Goal: Task Accomplishment & Management: Manage account settings

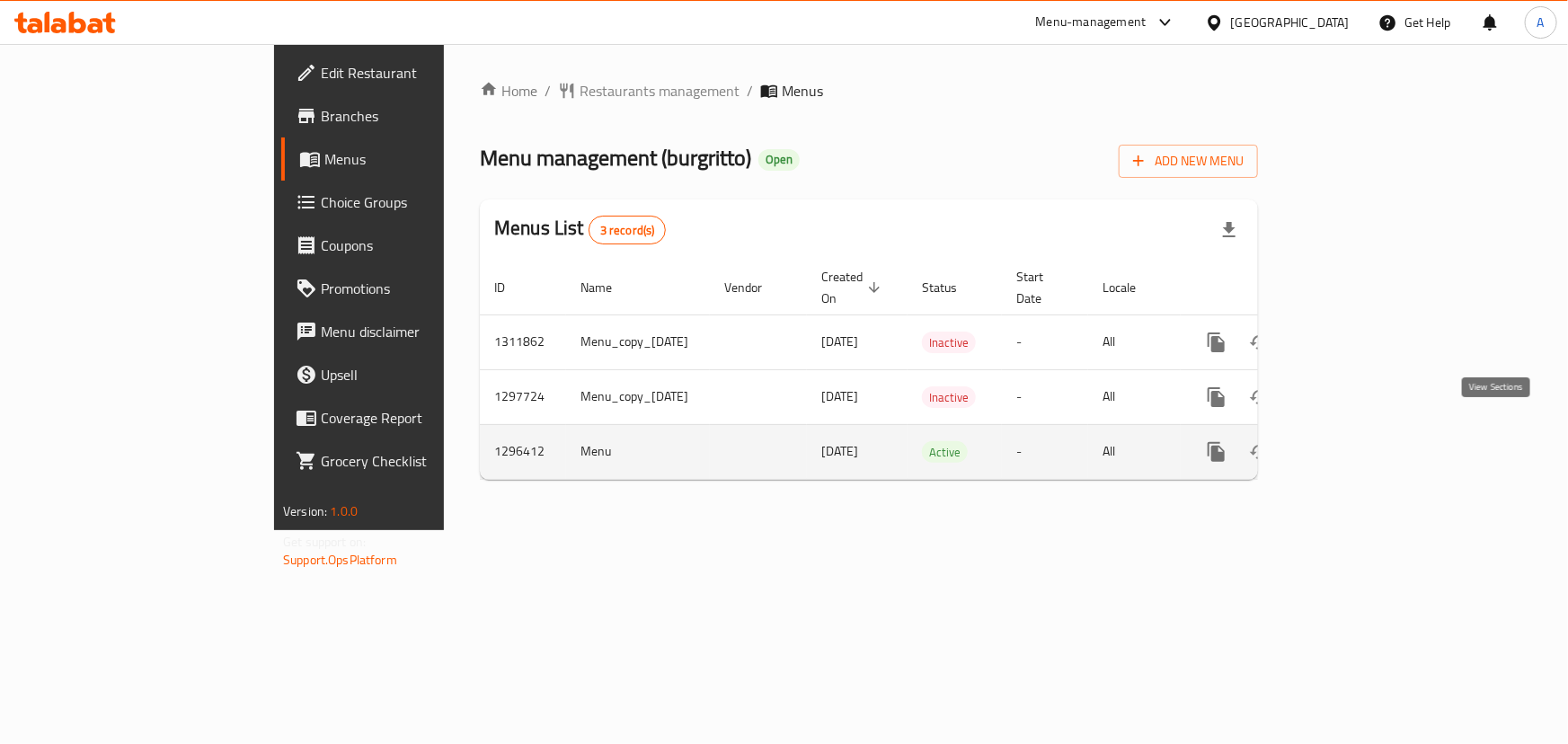
click at [1357, 441] on icon "enhanced table" at bounding box center [1346, 452] width 22 height 22
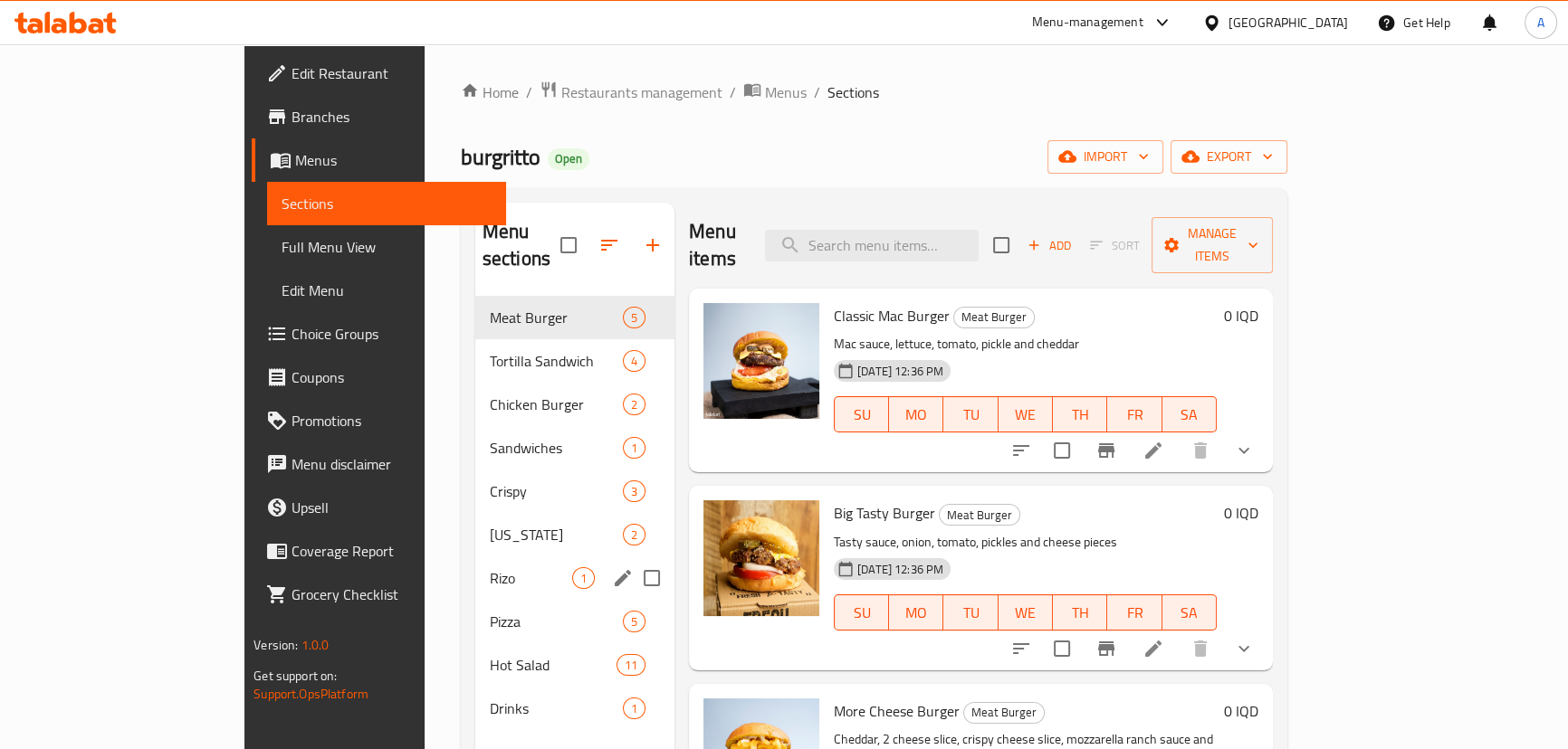
click at [475, 567] on div "Rizo 1" at bounding box center [574, 578] width 199 height 44
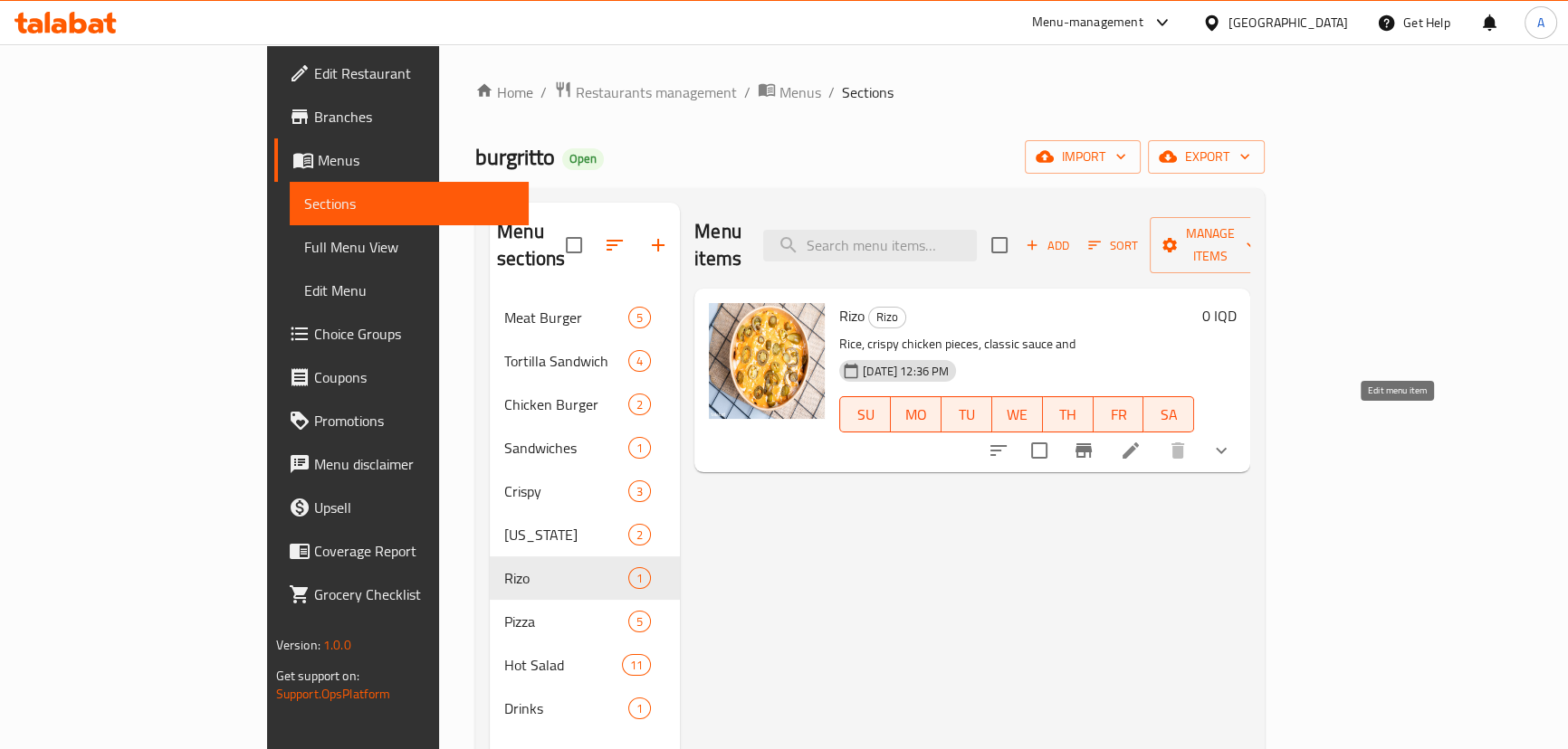
click at [1142, 439] on icon at bounding box center [1131, 450] width 22 height 22
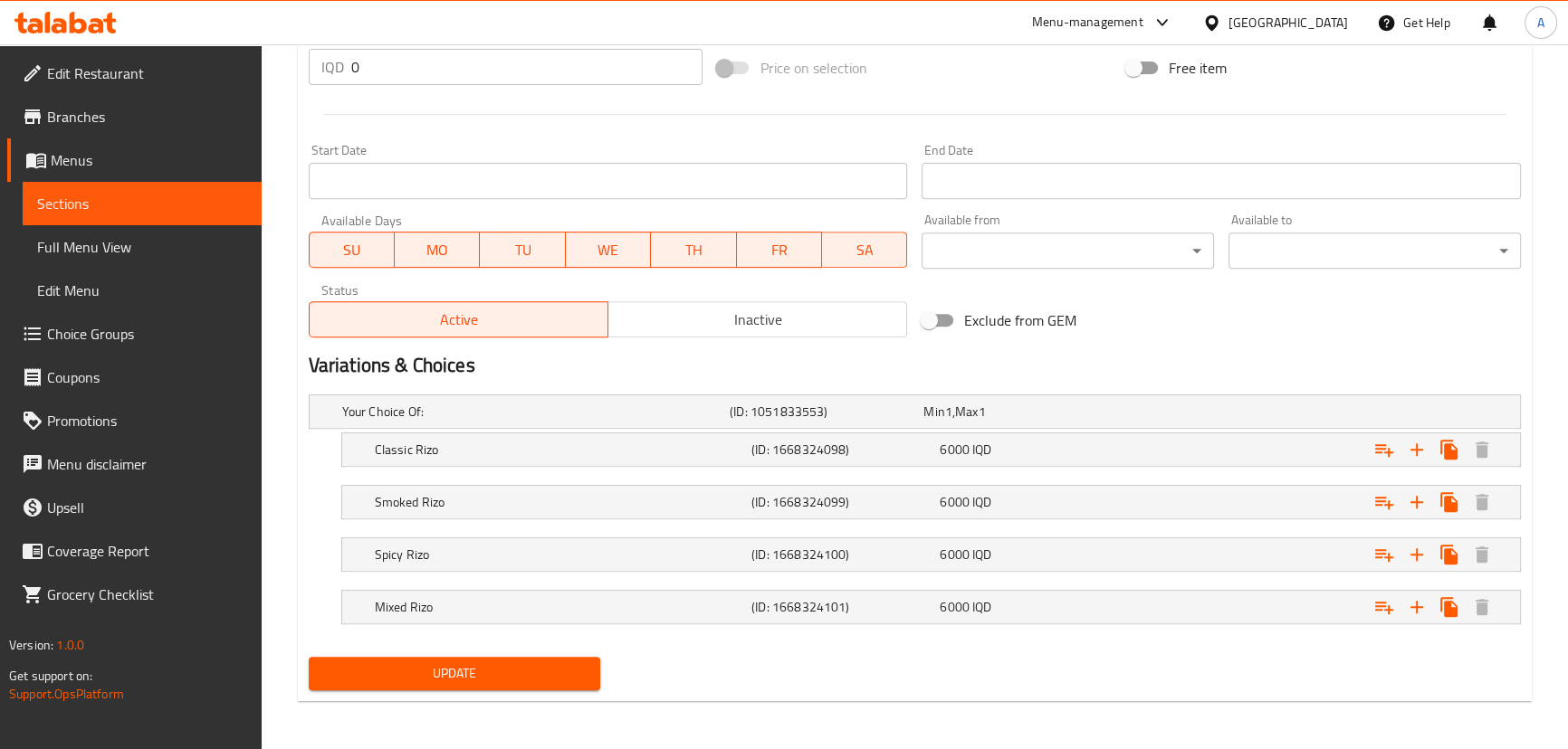
scroll to position [908, 0]
click at [821, 451] on h5 "(ID: 1668324098)" at bounding box center [841, 448] width 181 height 18
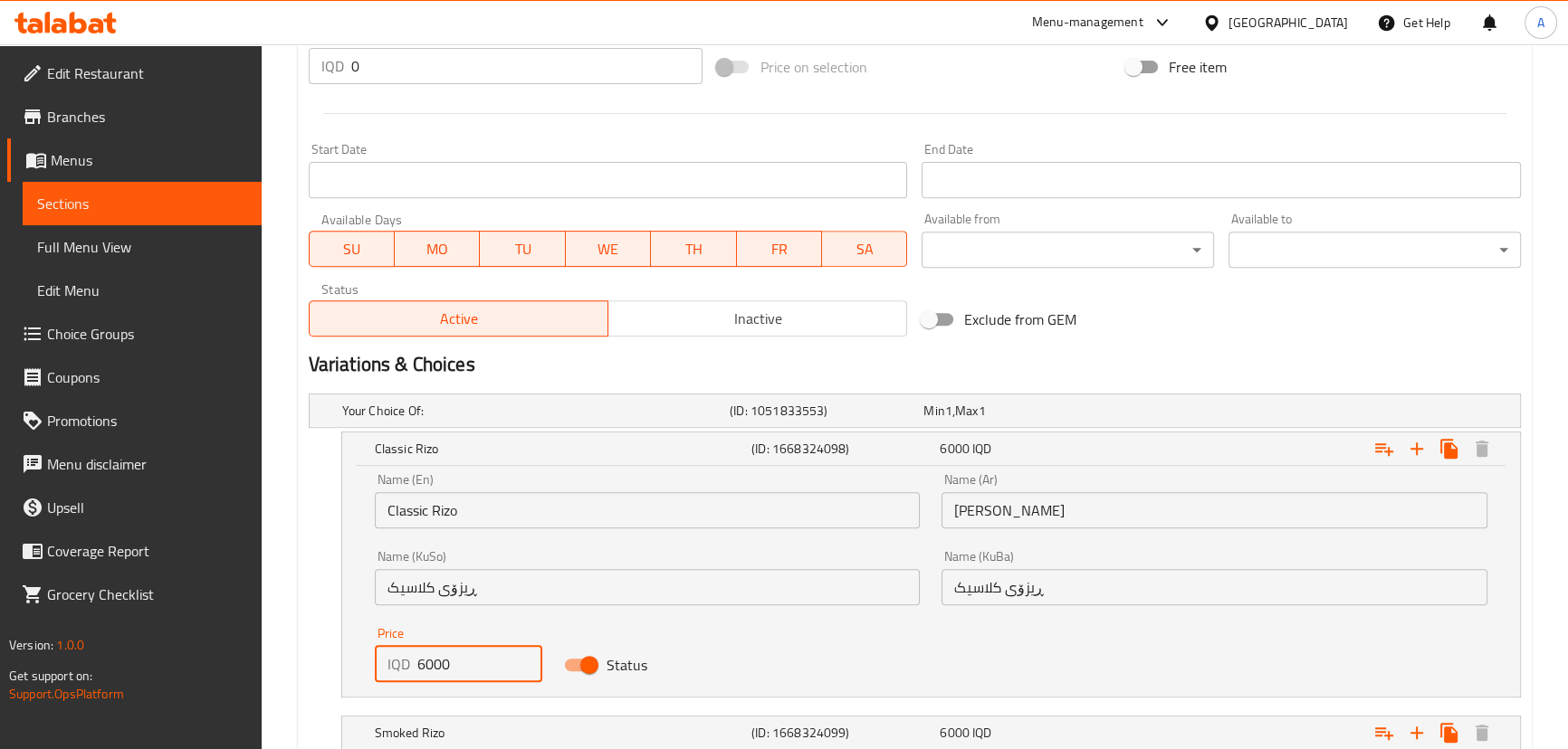
click at [430, 671] on input "6000" at bounding box center [480, 665] width 125 height 36
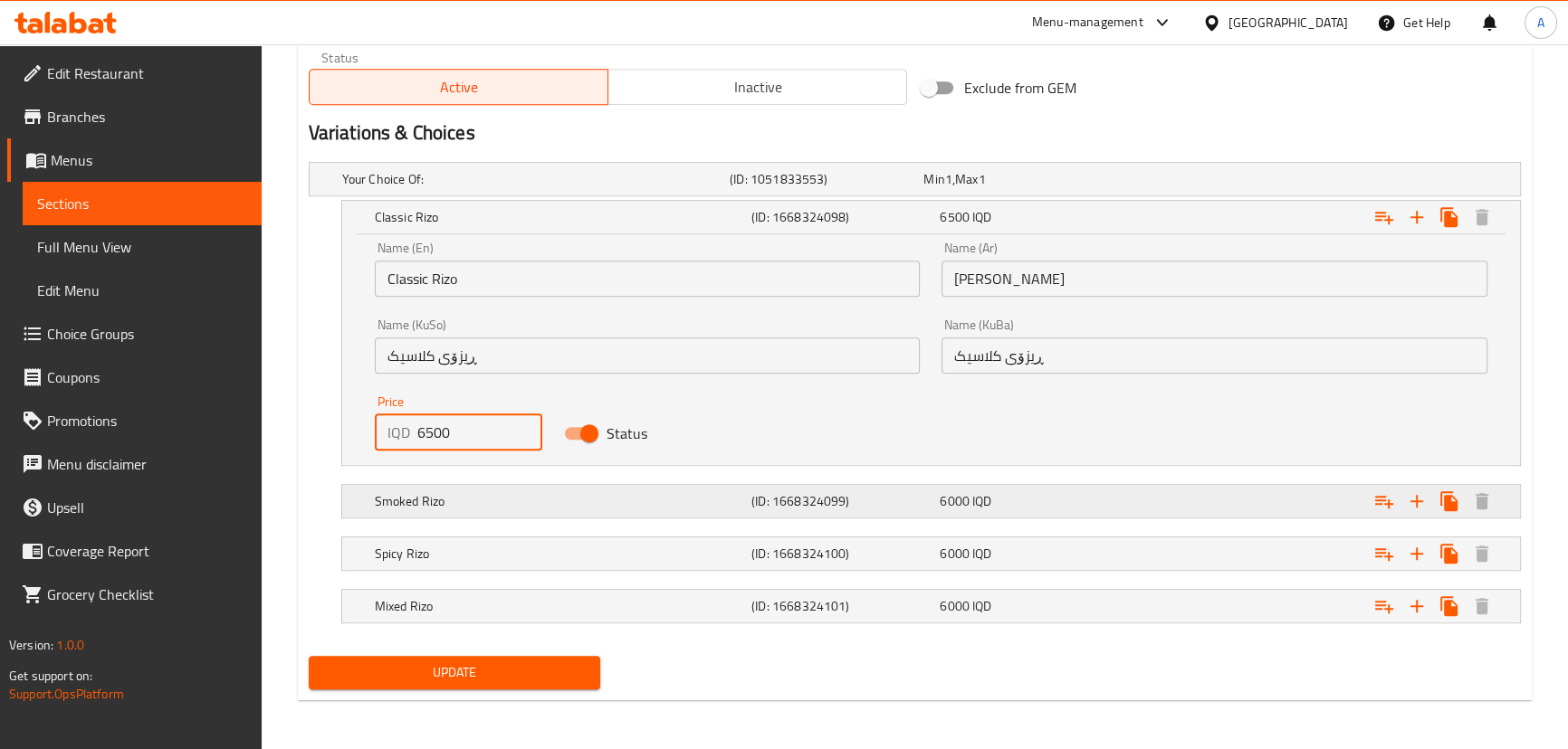
type input "6500"
click at [769, 496] on h5 "(ID: 1668324099)" at bounding box center [841, 501] width 181 height 18
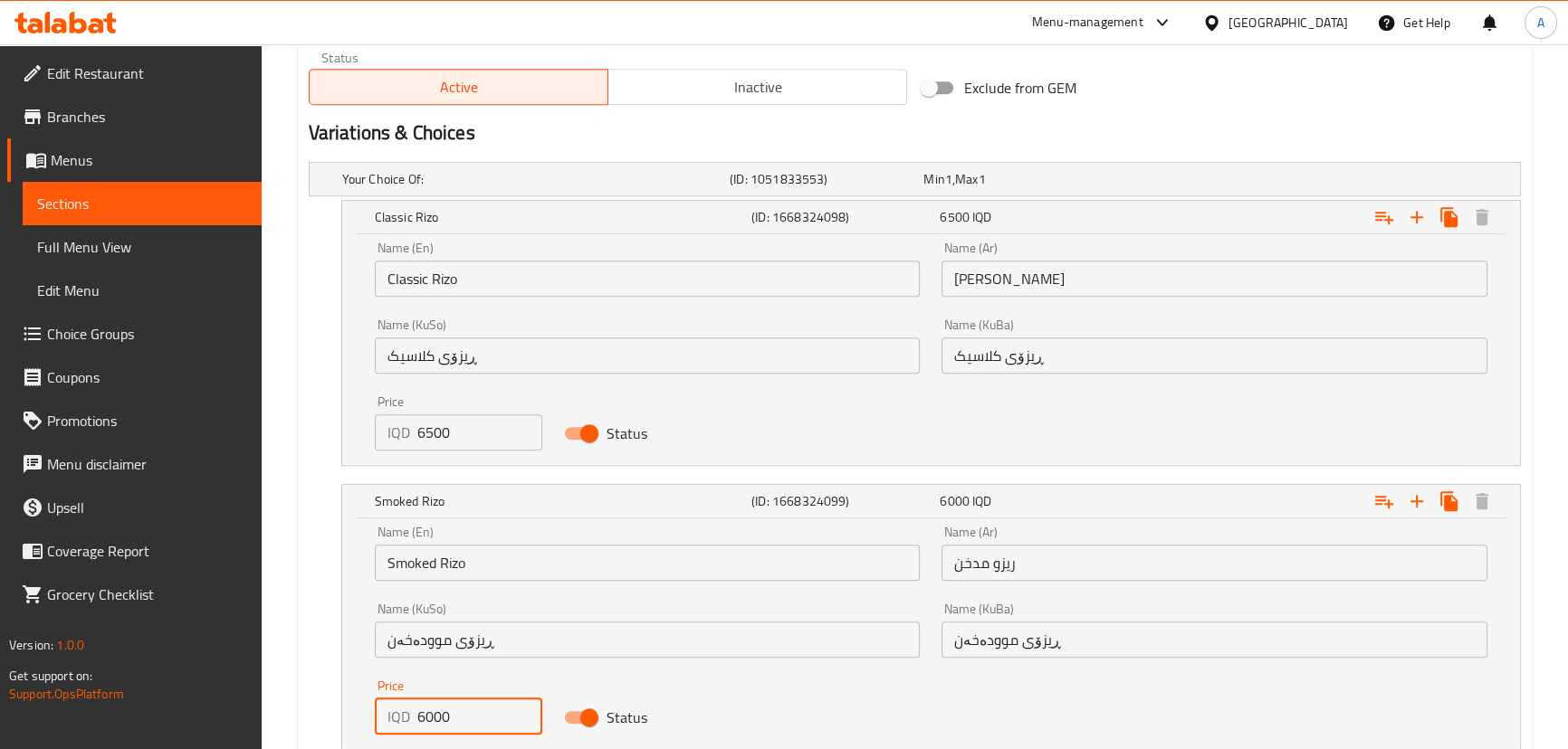
click at [430, 721] on input "6000" at bounding box center [480, 716] width 125 height 36
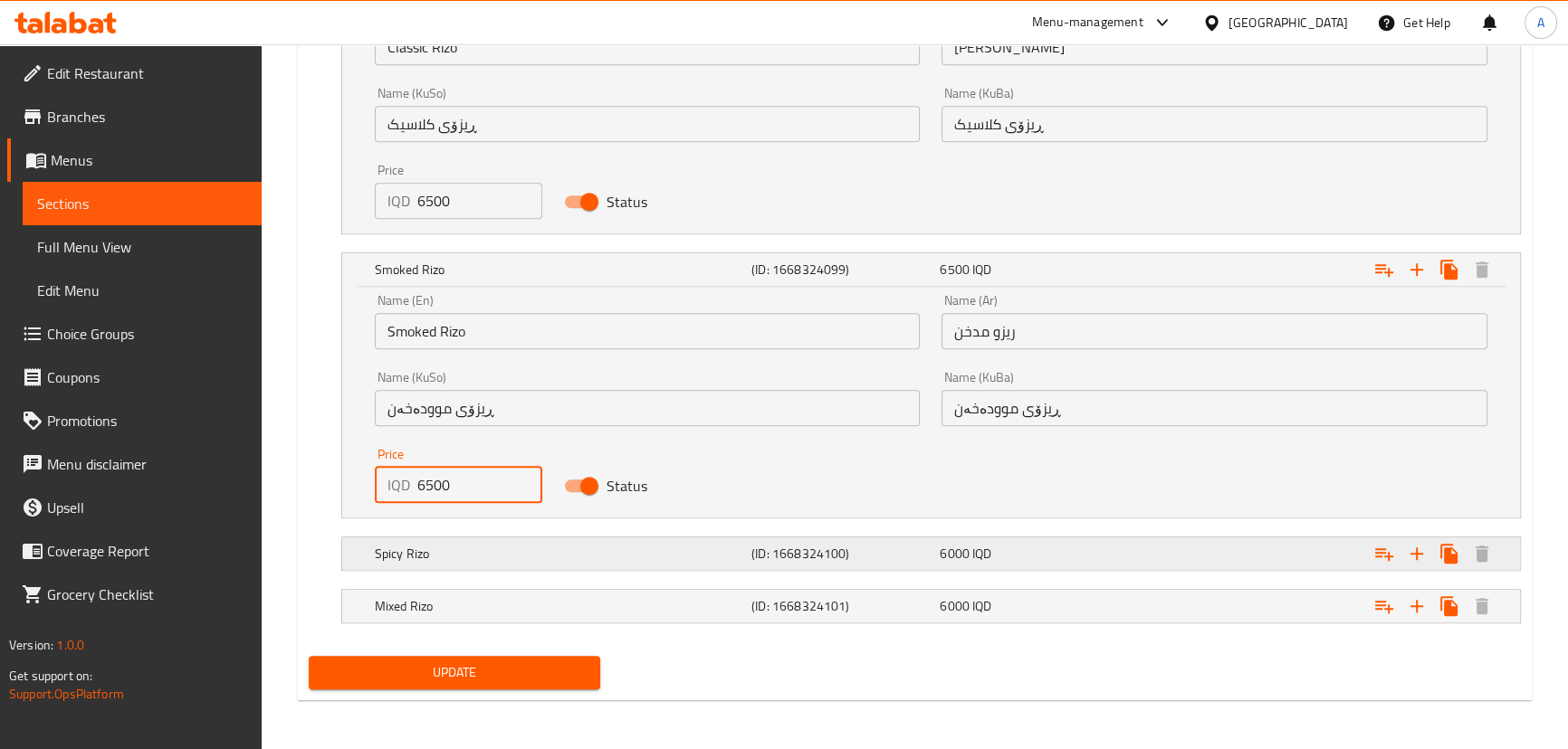
type input "6500"
click at [832, 546] on h5 "(ID: 1668324100)" at bounding box center [841, 554] width 181 height 18
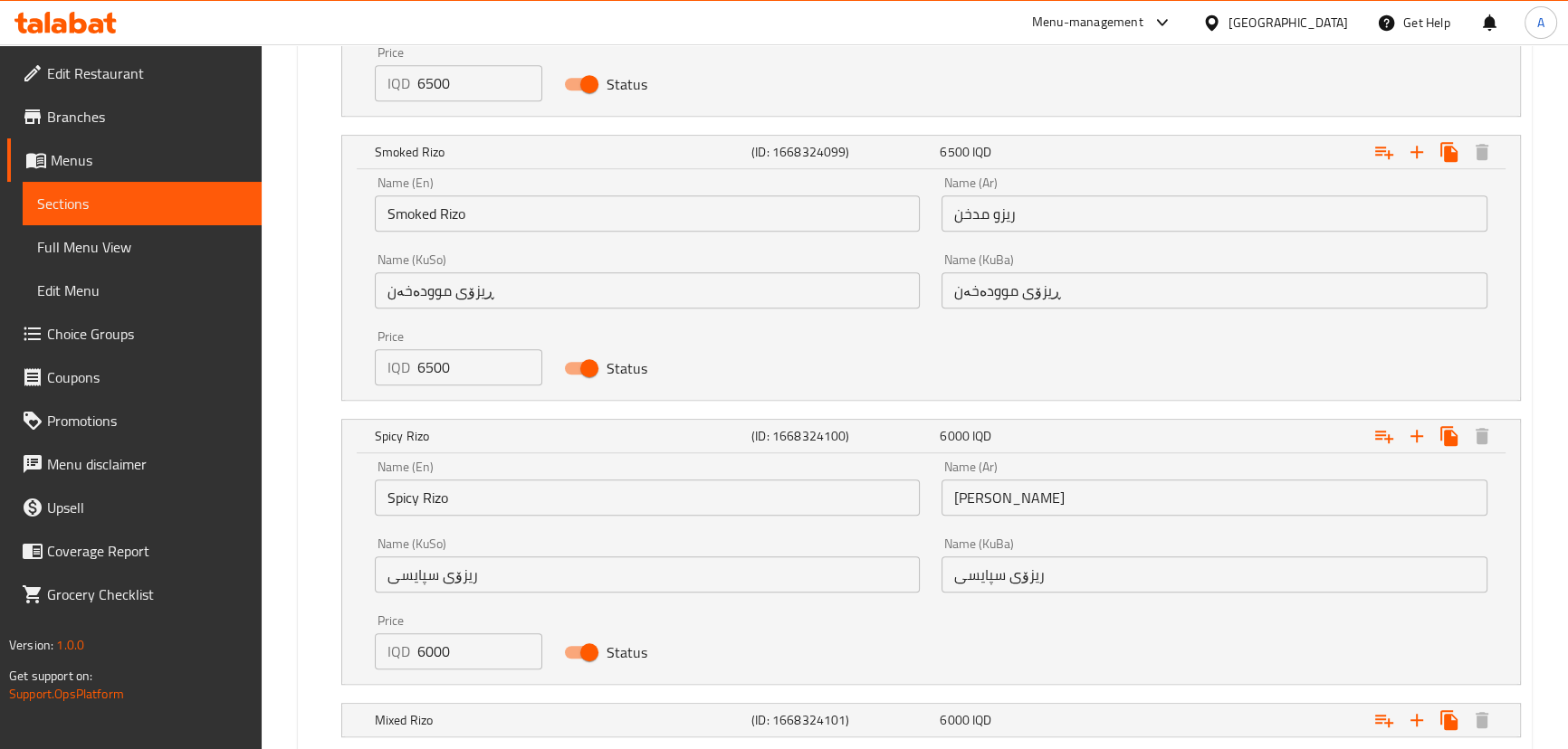
scroll to position [1601, 0]
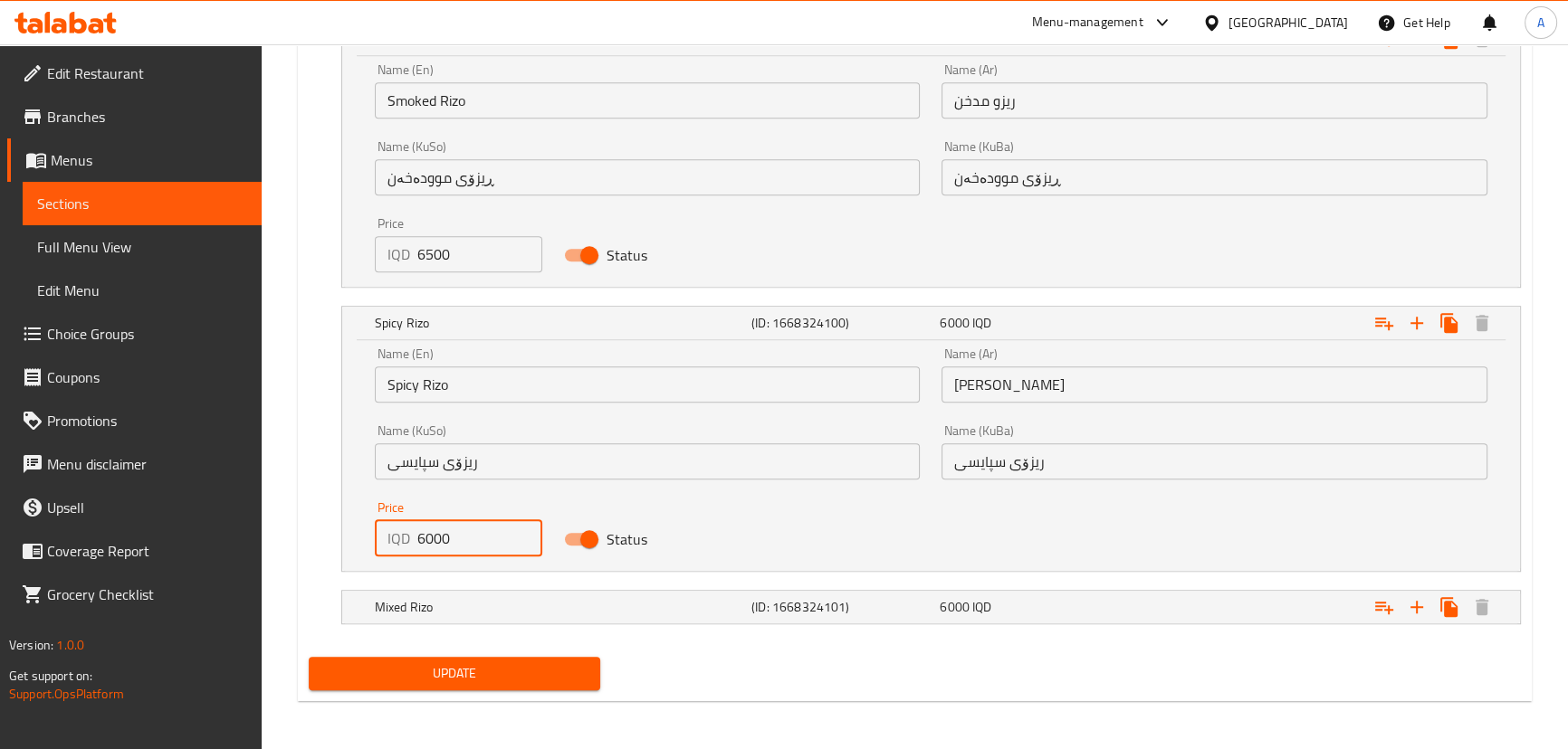
click at [430, 545] on input "6000" at bounding box center [480, 538] width 125 height 36
type input "6500"
click at [561, 580] on nav at bounding box center [915, 583] width 1213 height 15
click at [555, 589] on div "Mixed [PERSON_NAME] (ID: 1668324101) 6000 IQD" at bounding box center [937, 607] width 1131 height 40
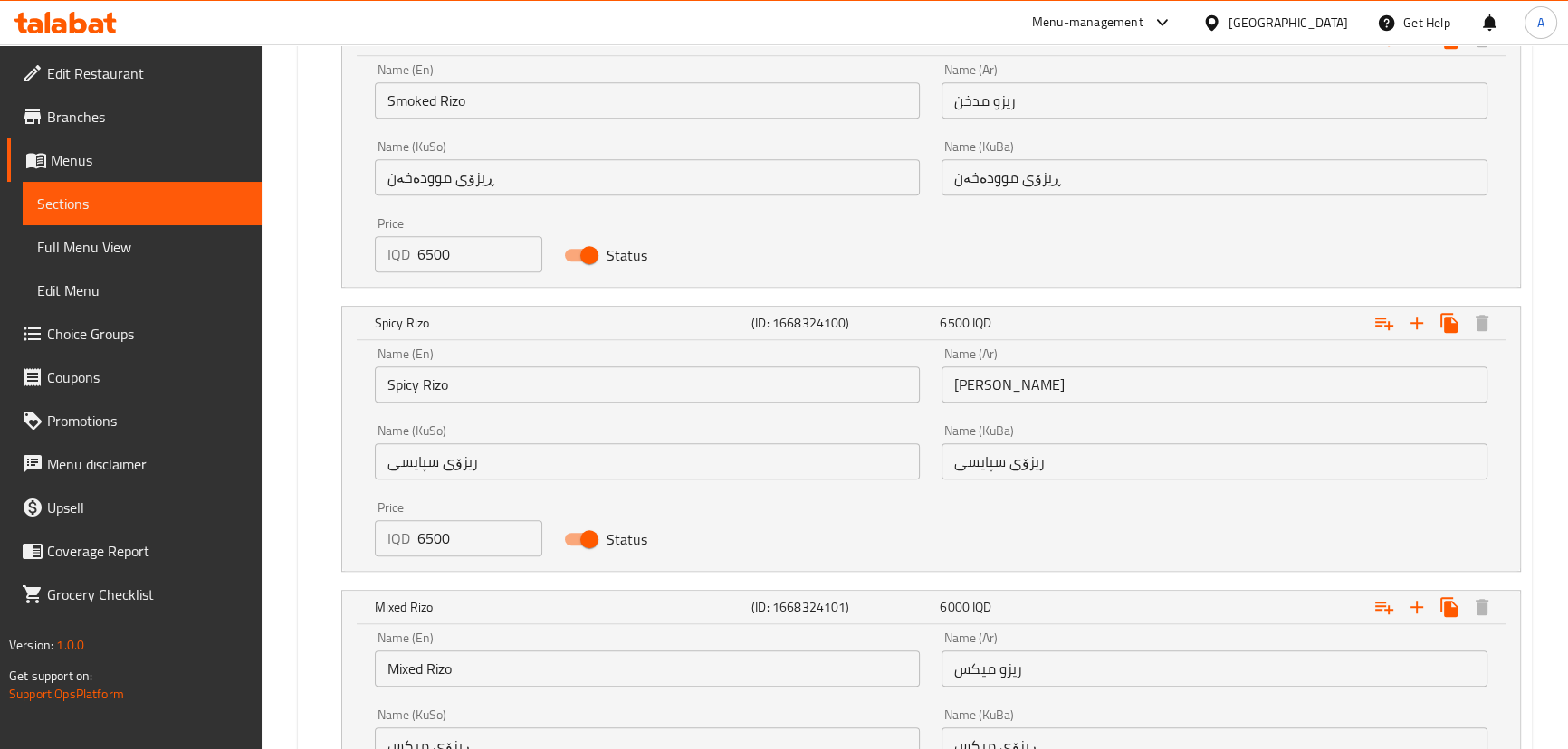
scroll to position [1829, 0]
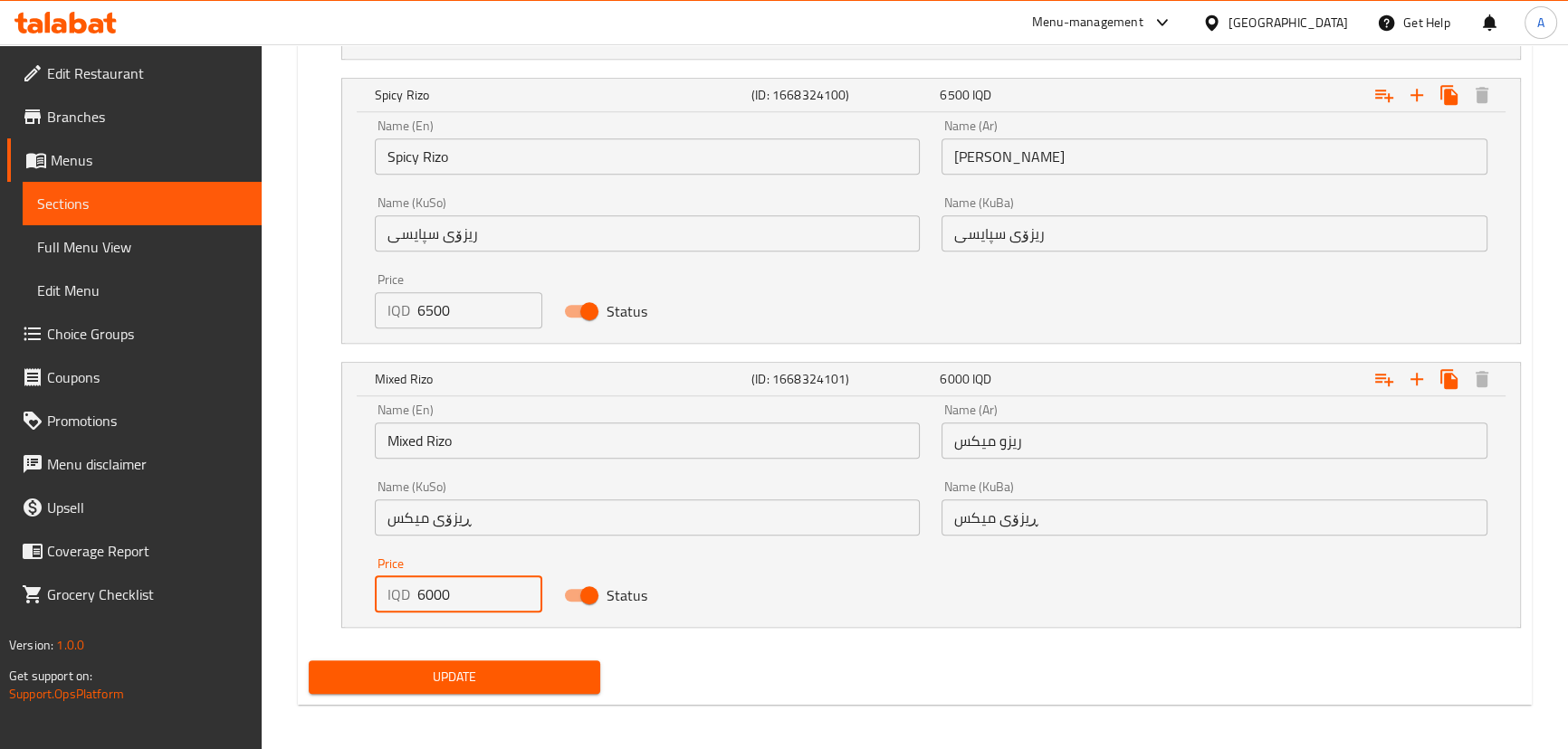
click at [429, 598] on input "6000" at bounding box center [480, 595] width 125 height 36
type input "6500"
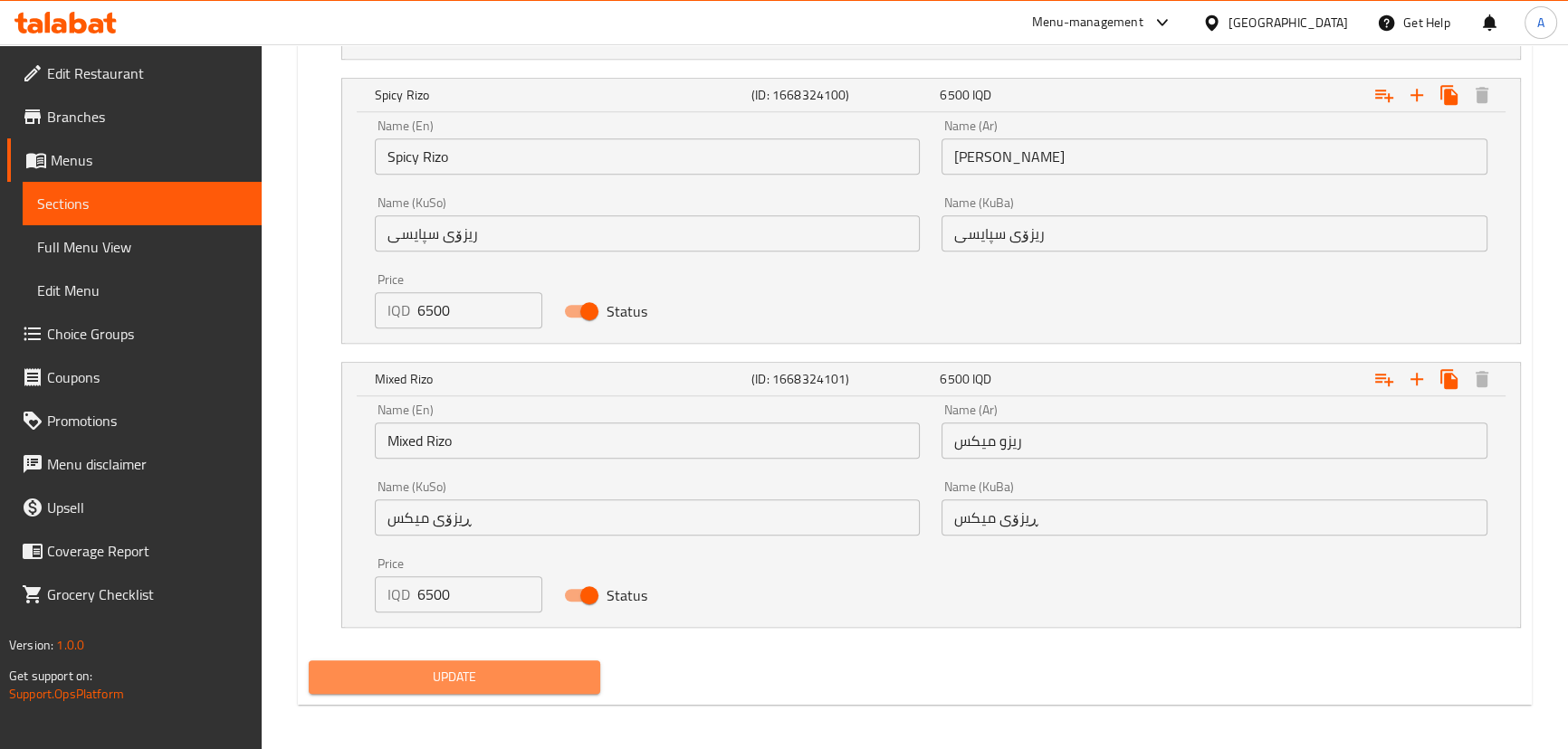
click at [446, 661] on button "Update" at bounding box center [455, 677] width 293 height 34
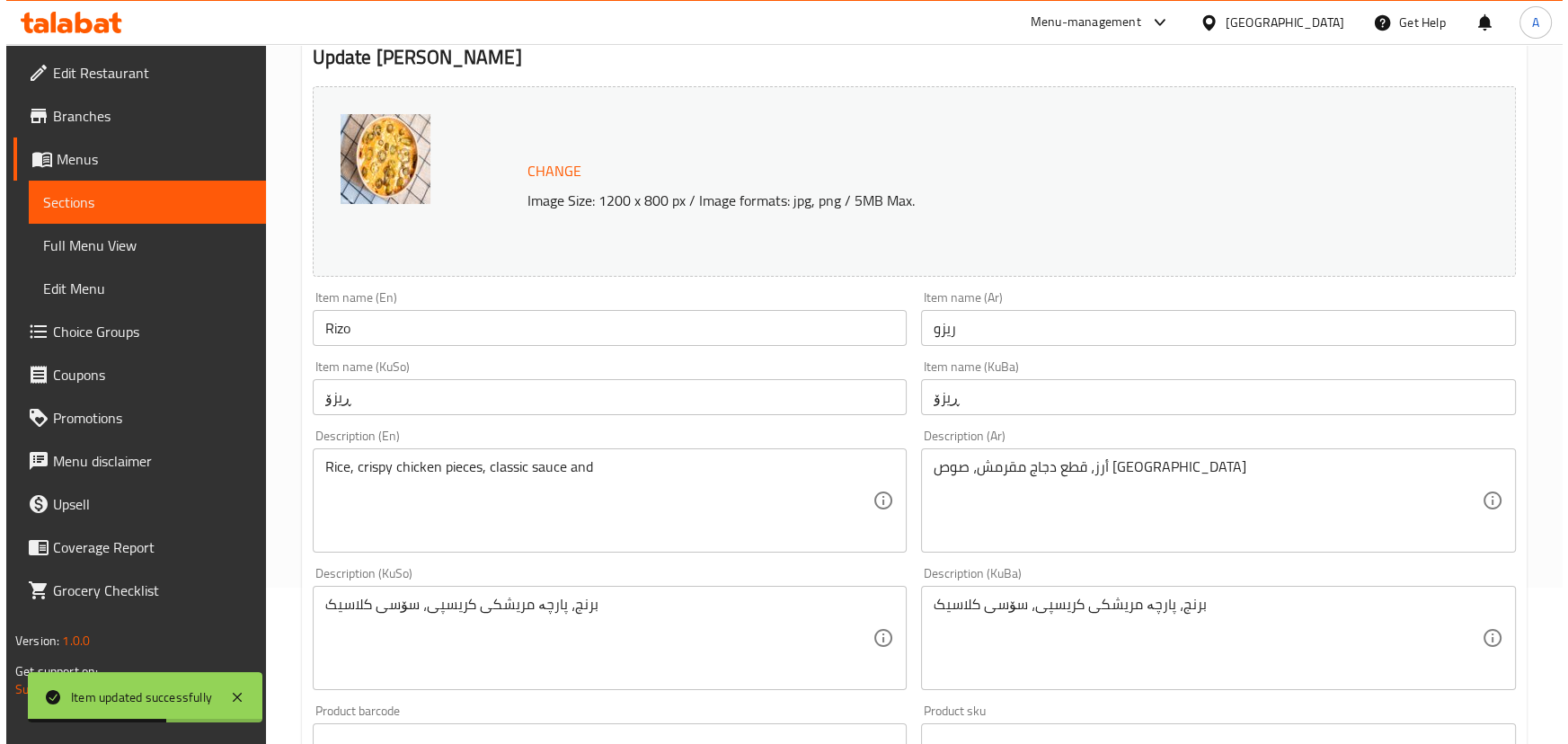
scroll to position [0, 0]
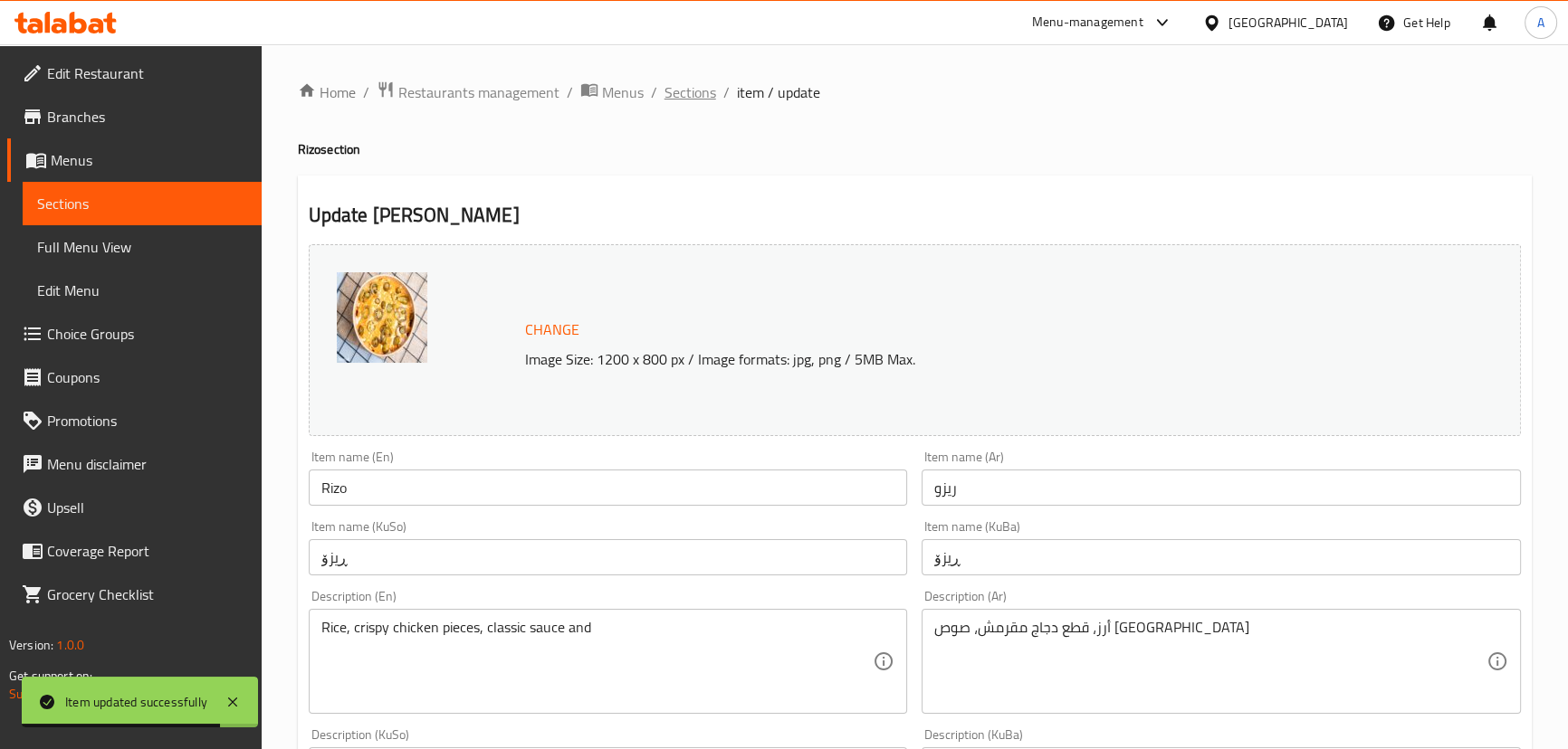
click at [678, 93] on span "Sections" at bounding box center [690, 93] width 52 height 22
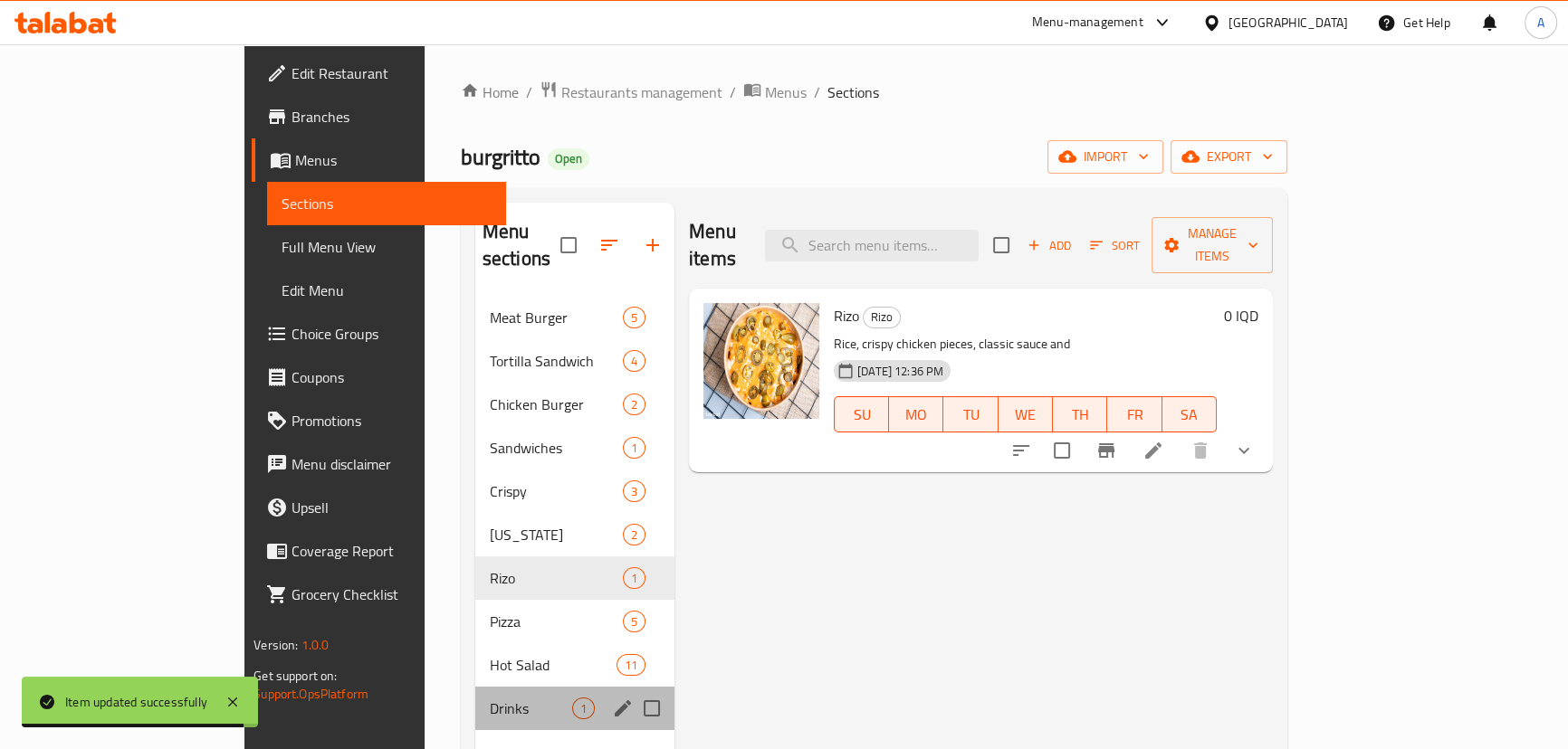
click at [475, 687] on div "Drinks 1" at bounding box center [574, 709] width 199 height 44
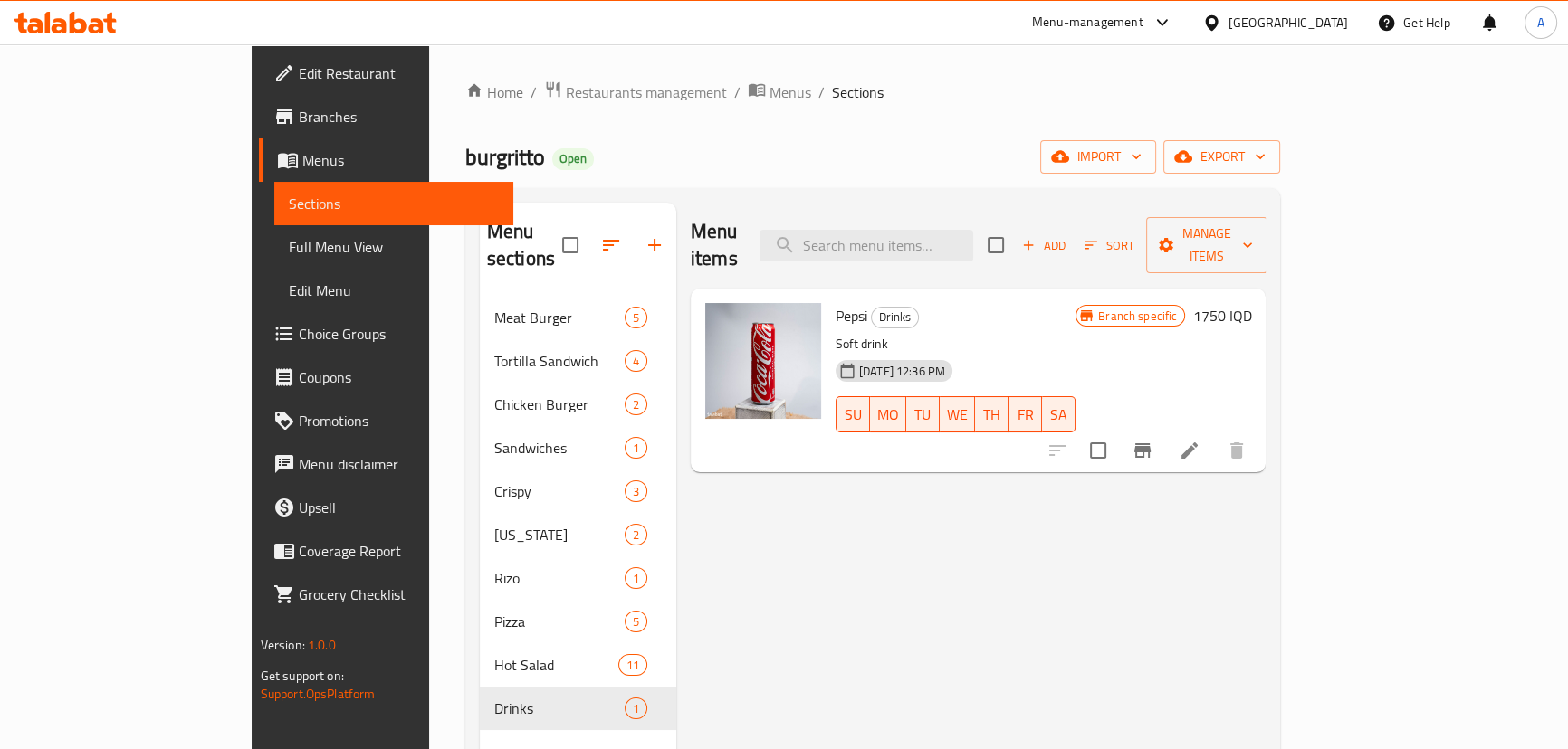
click at [1251, 303] on h6 "1750 IQD" at bounding box center [1222, 316] width 59 height 25
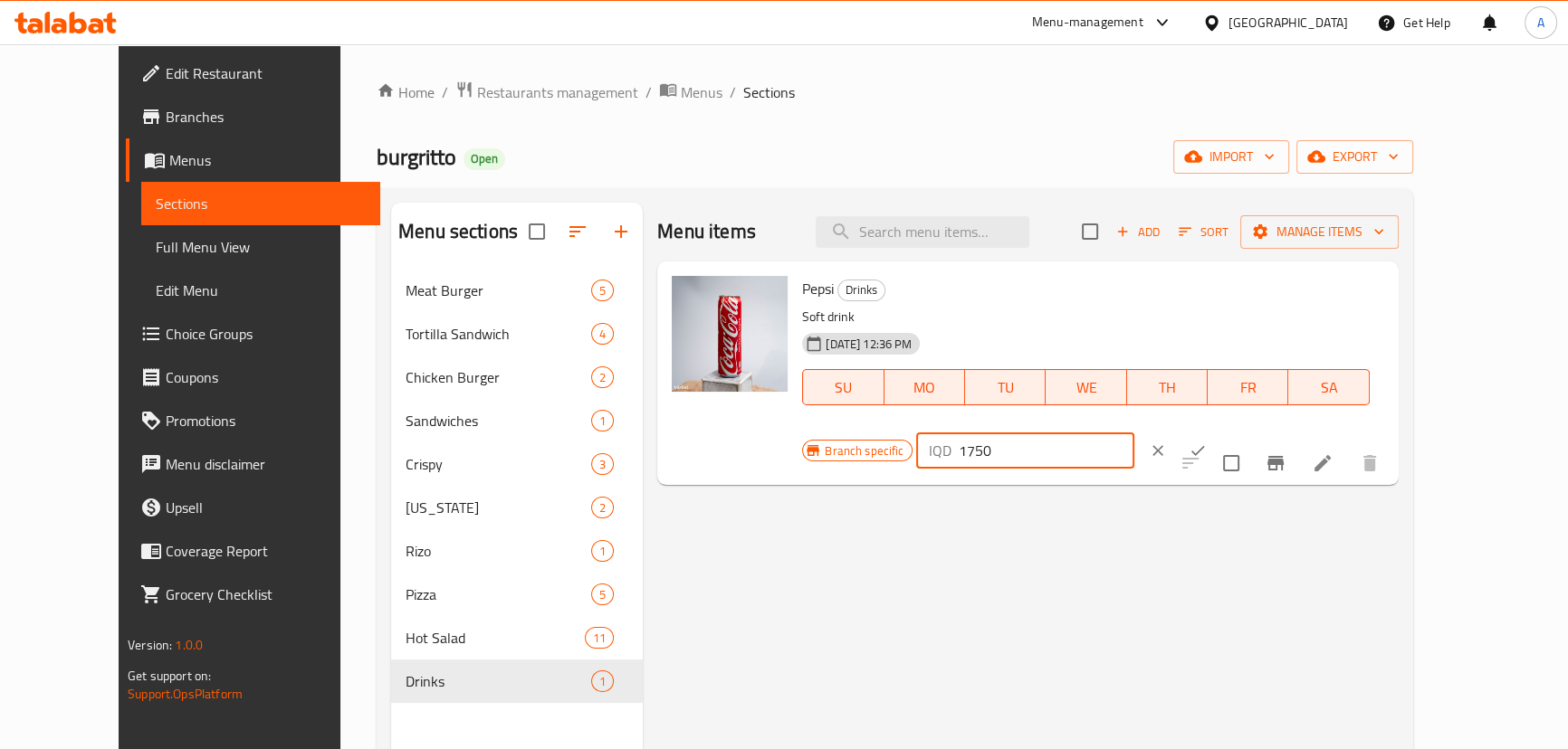
drag, startPoint x: 1261, startPoint y: 299, endPoint x: 1246, endPoint y: 310, distance: 18.6
click at [1135, 432] on div "IQD 1750 ​" at bounding box center [1026, 450] width 218 height 36
type input "750"
click at [1218, 430] on button "ok" at bounding box center [1198, 450] width 40 height 40
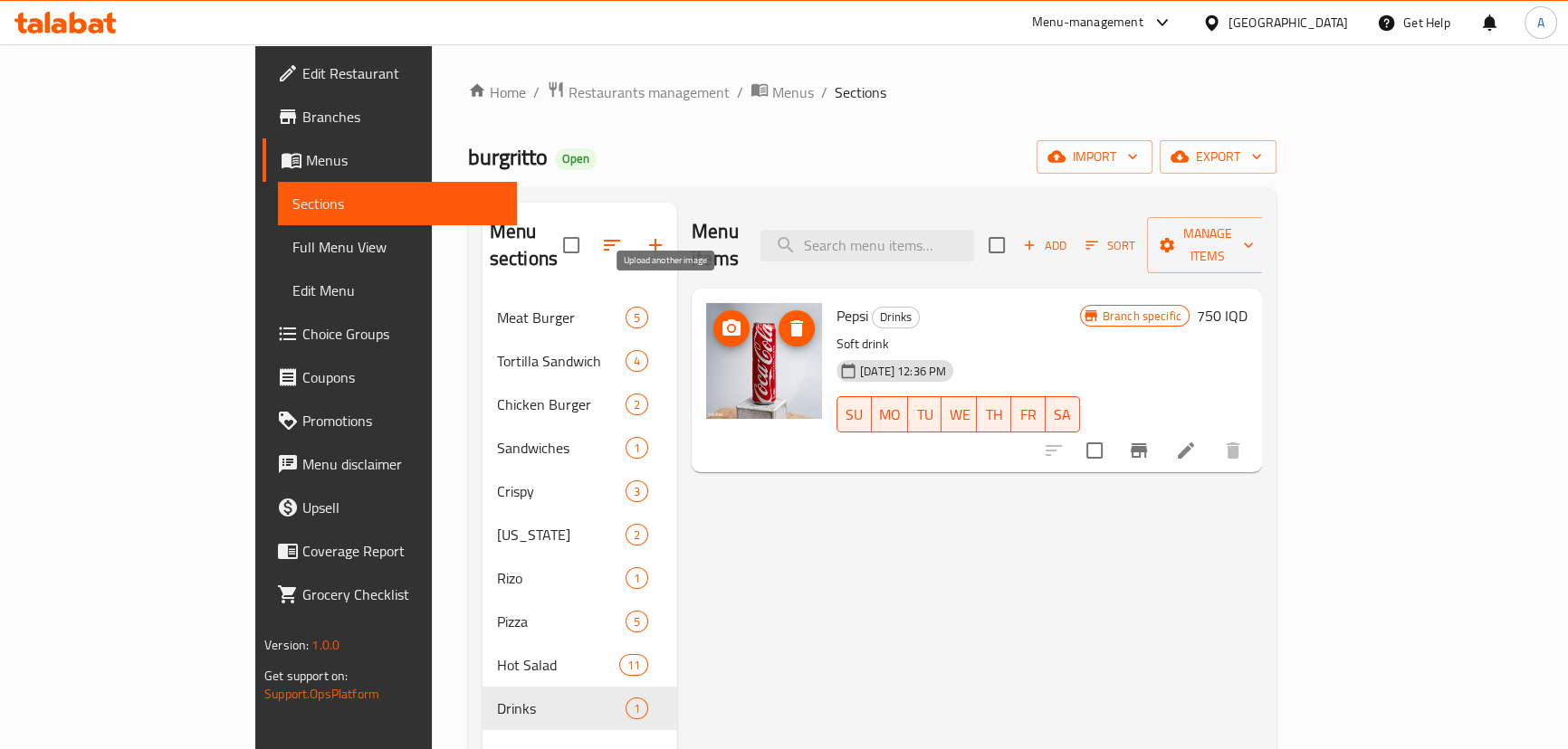
click at [713, 318] on span "upload picture" at bounding box center [731, 329] width 36 height 22
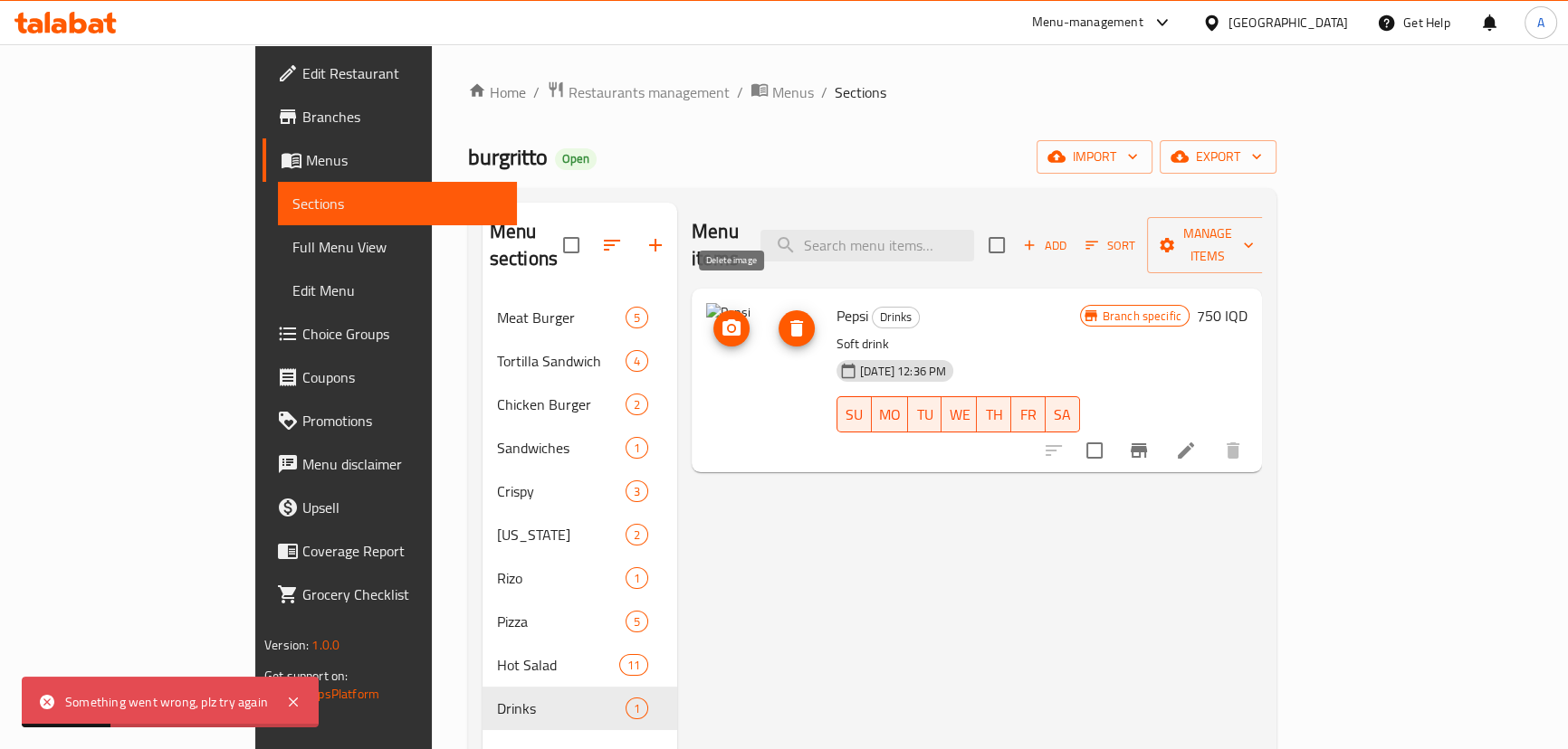
click at [779, 318] on span "delete image" at bounding box center [797, 329] width 36 height 22
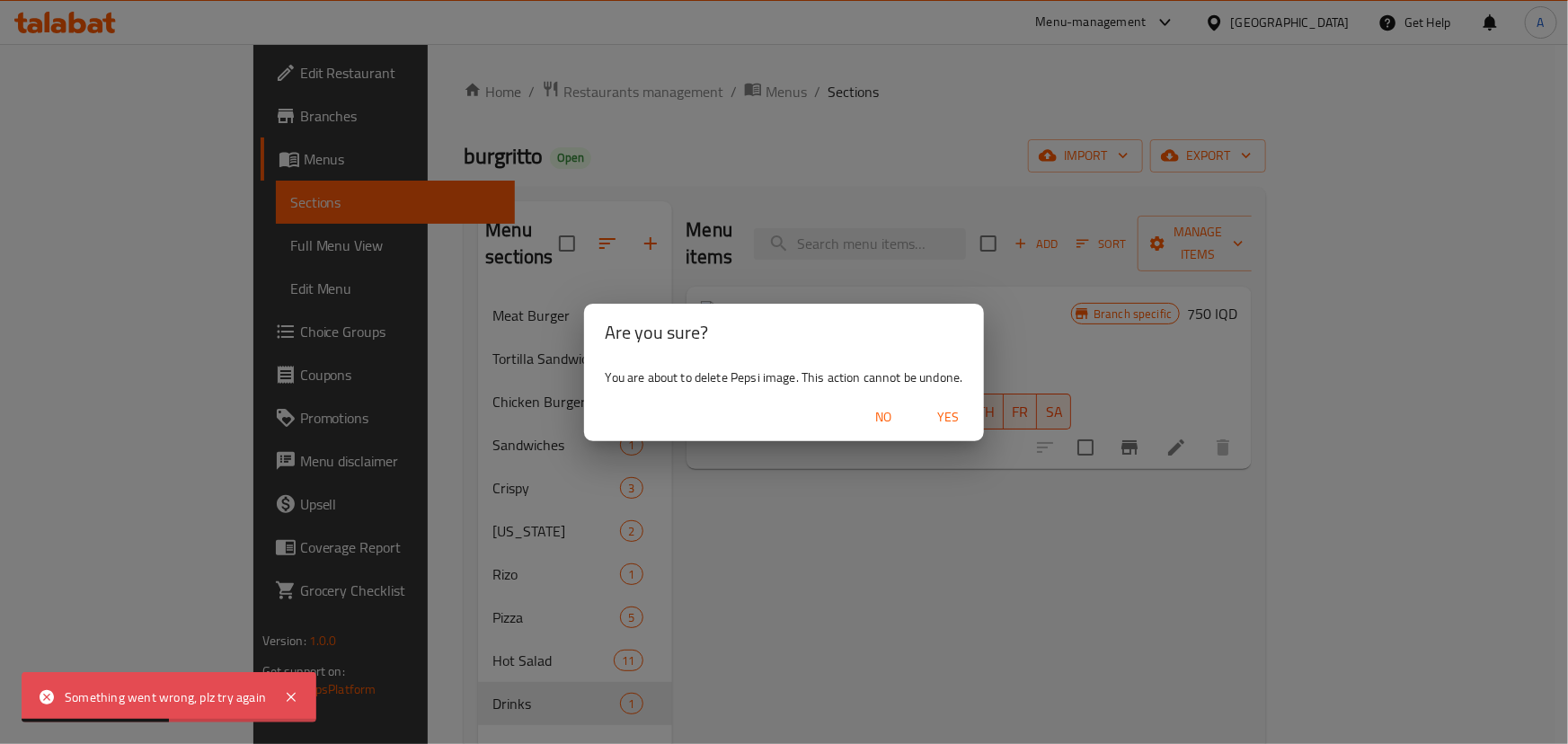
click at [942, 421] on span "Yes" at bounding box center [949, 418] width 43 height 23
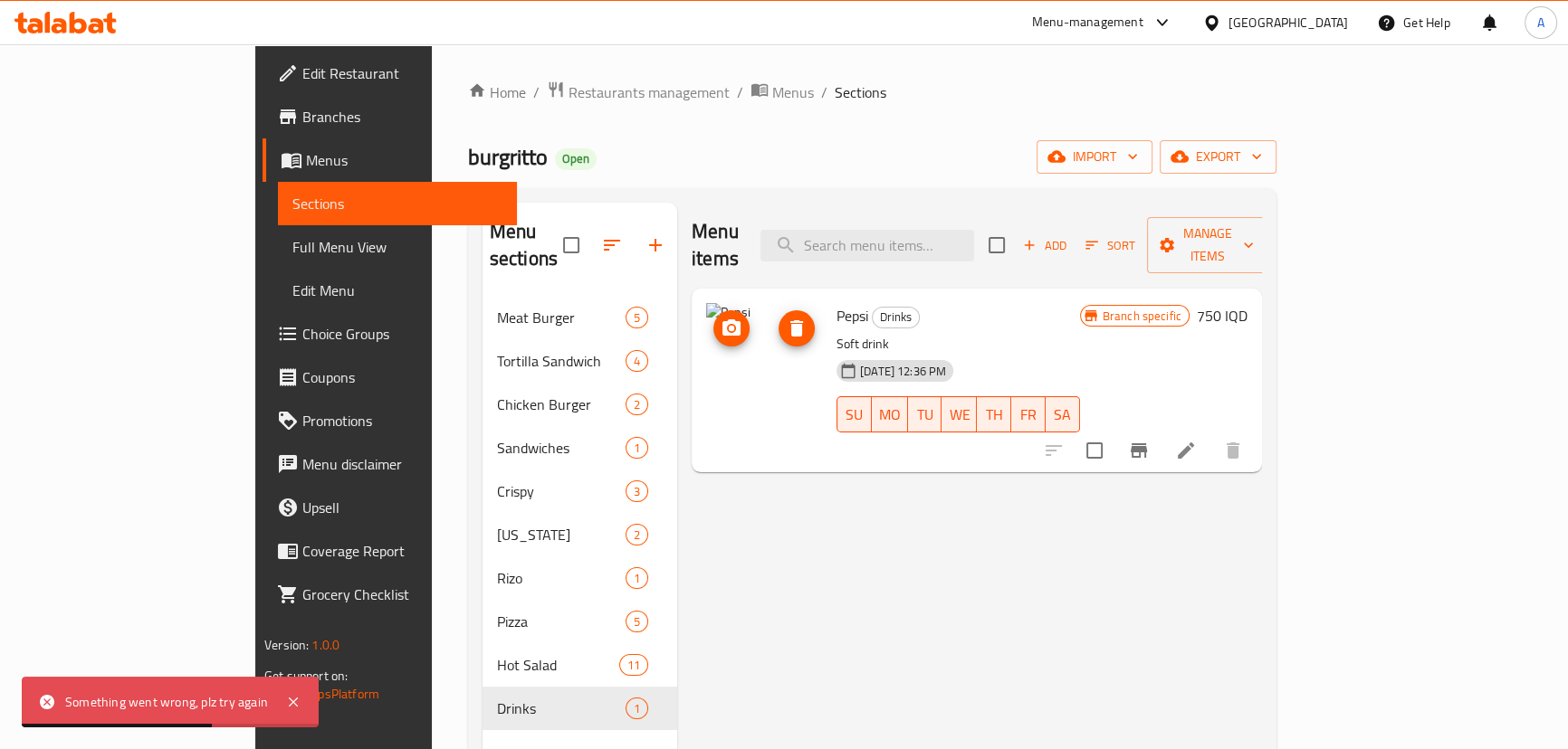
click at [779, 318] on span "delete image" at bounding box center [797, 329] width 36 height 22
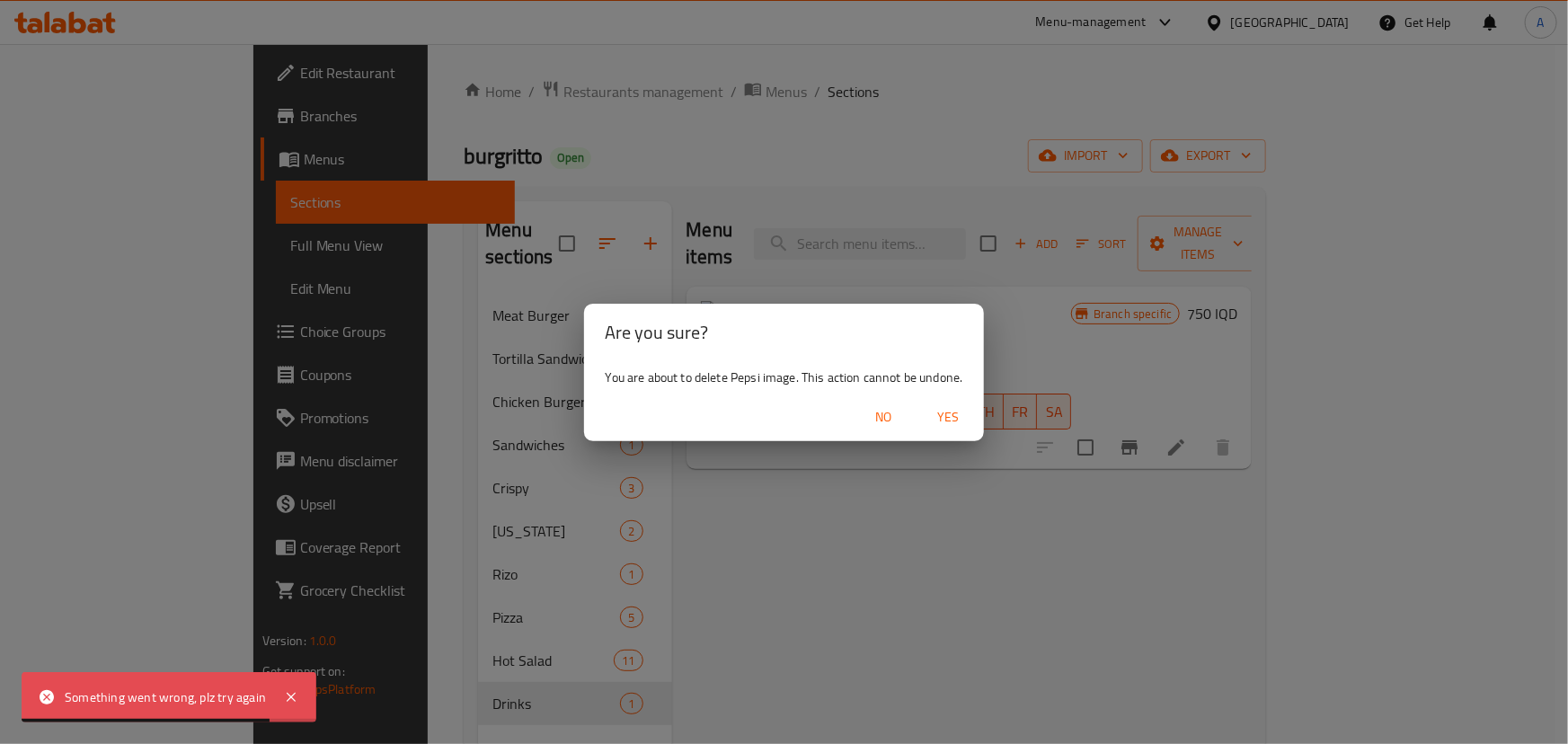
click at [962, 424] on span "Yes" at bounding box center [949, 418] width 43 height 23
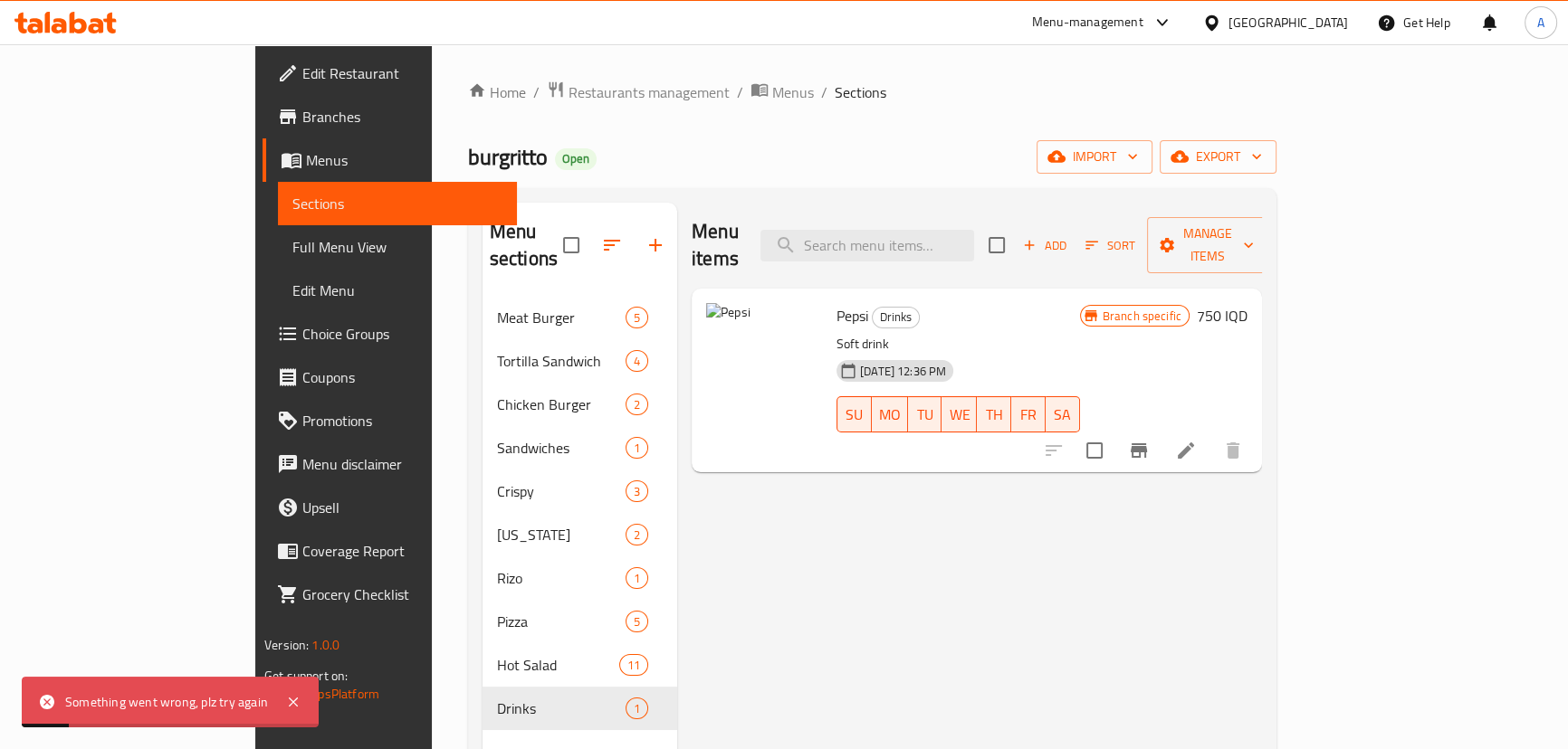
click at [706, 308] on img at bounding box center [764, 361] width 116 height 116
drag, startPoint x: 739, startPoint y: 291, endPoint x: 635, endPoint y: 300, distance: 104.4
click at [738, 303] on img at bounding box center [764, 361] width 116 height 116
click at [699, 300] on div at bounding box center [764, 380] width 131 height 169
click at [706, 303] on div at bounding box center [764, 361] width 116 height 116
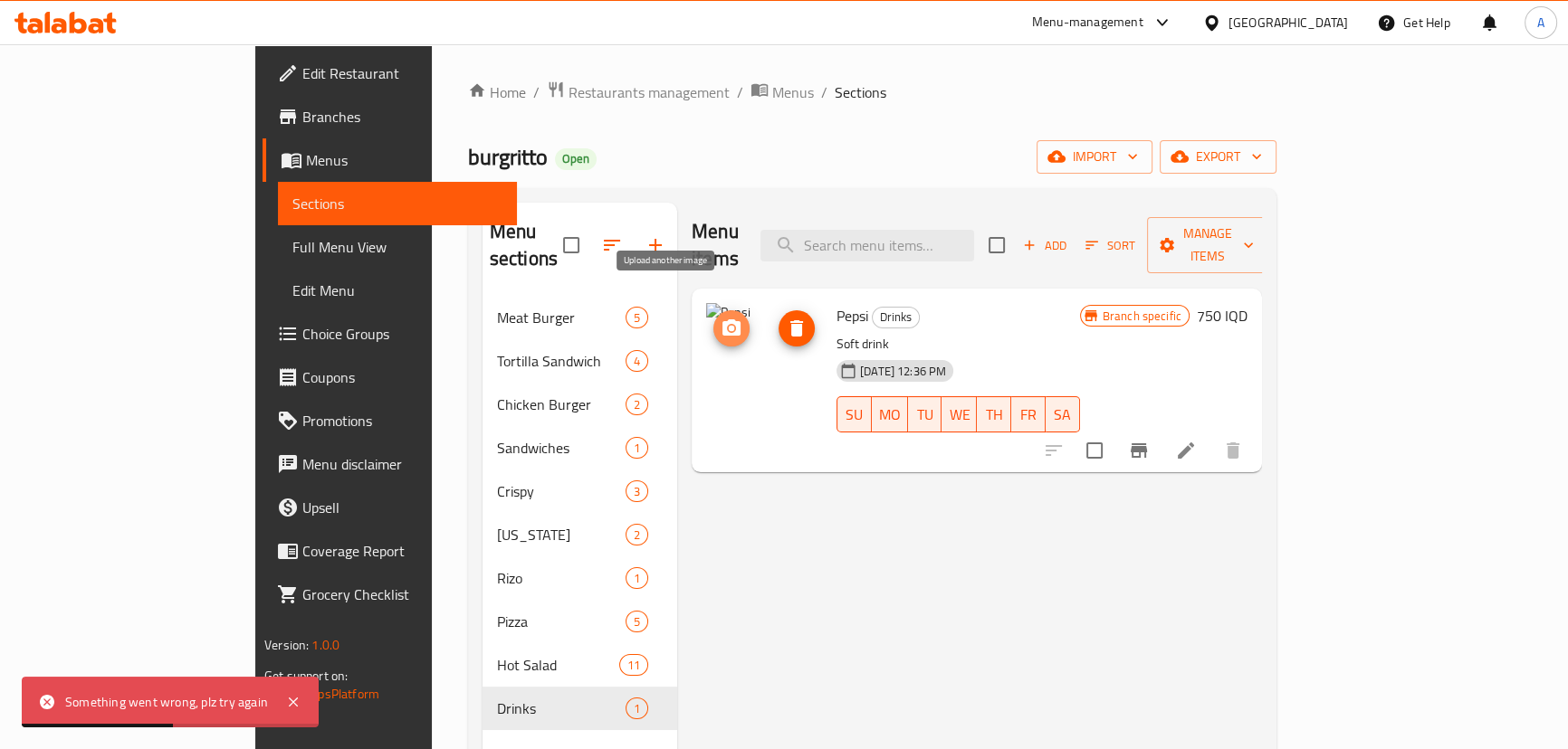
click at [729, 326] on circle "upload picture" at bounding box center [731, 329] width 5 height 5
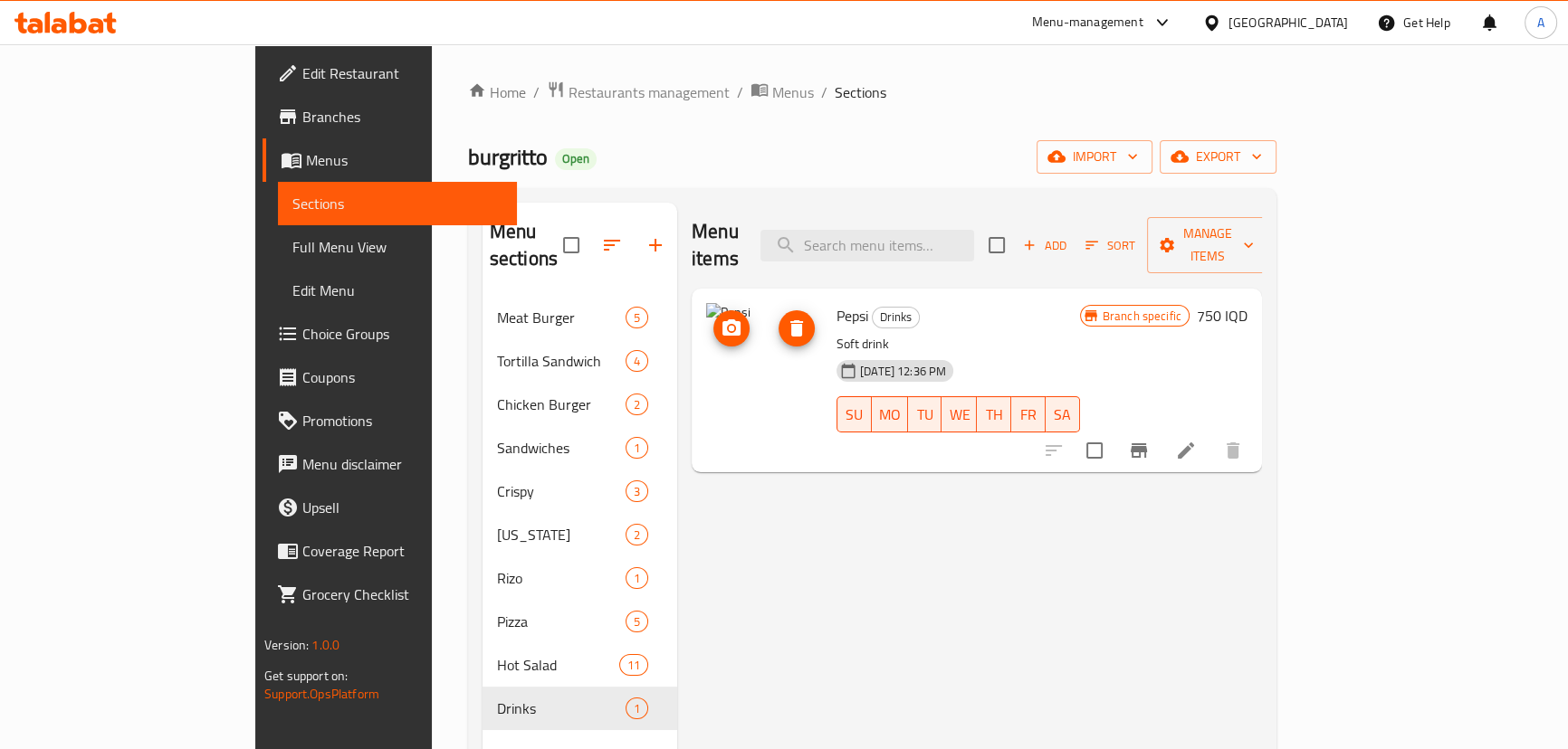
click at [786, 318] on icon "delete image" at bounding box center [797, 329] width 22 height 22
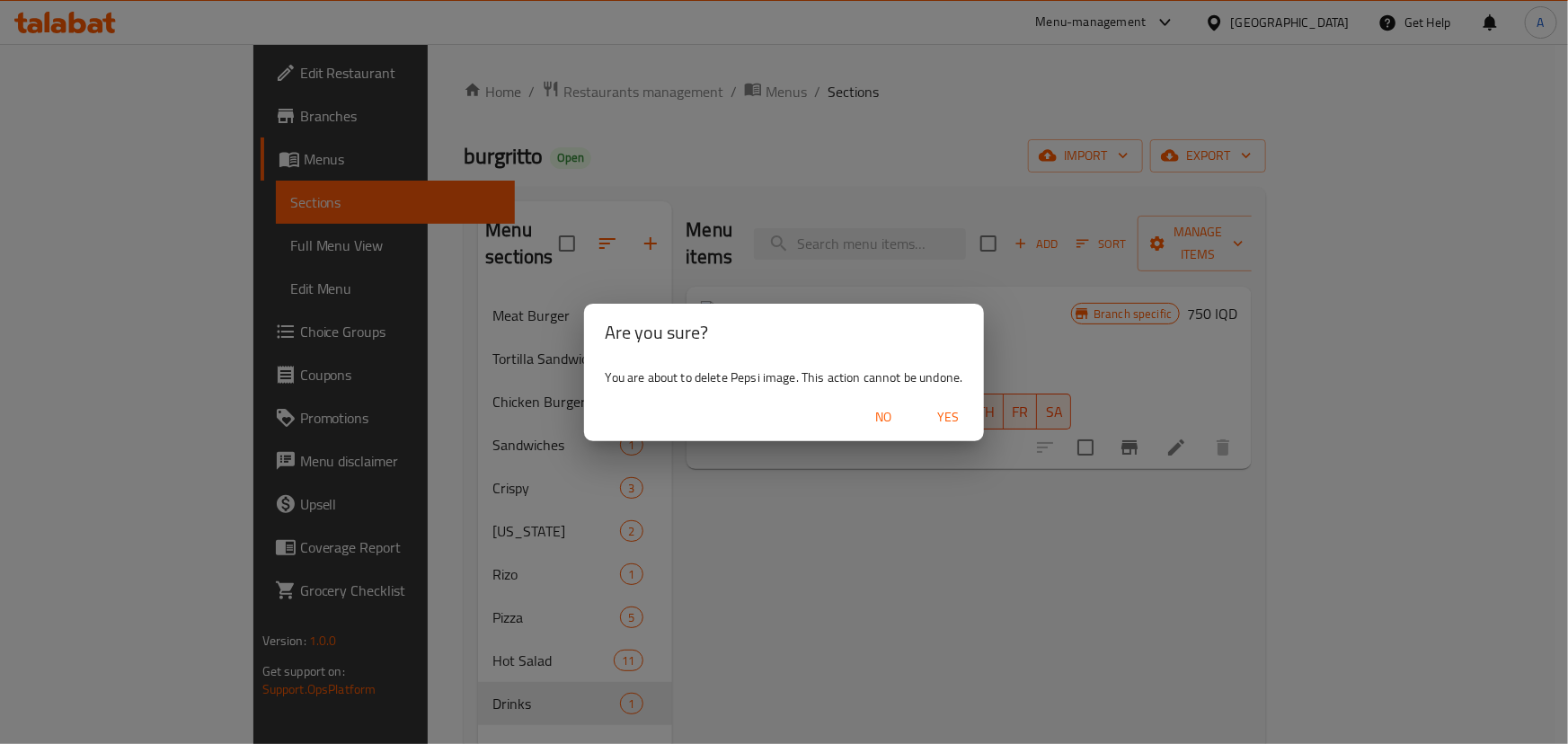
click at [958, 422] on span "Yes" at bounding box center [949, 418] width 43 height 23
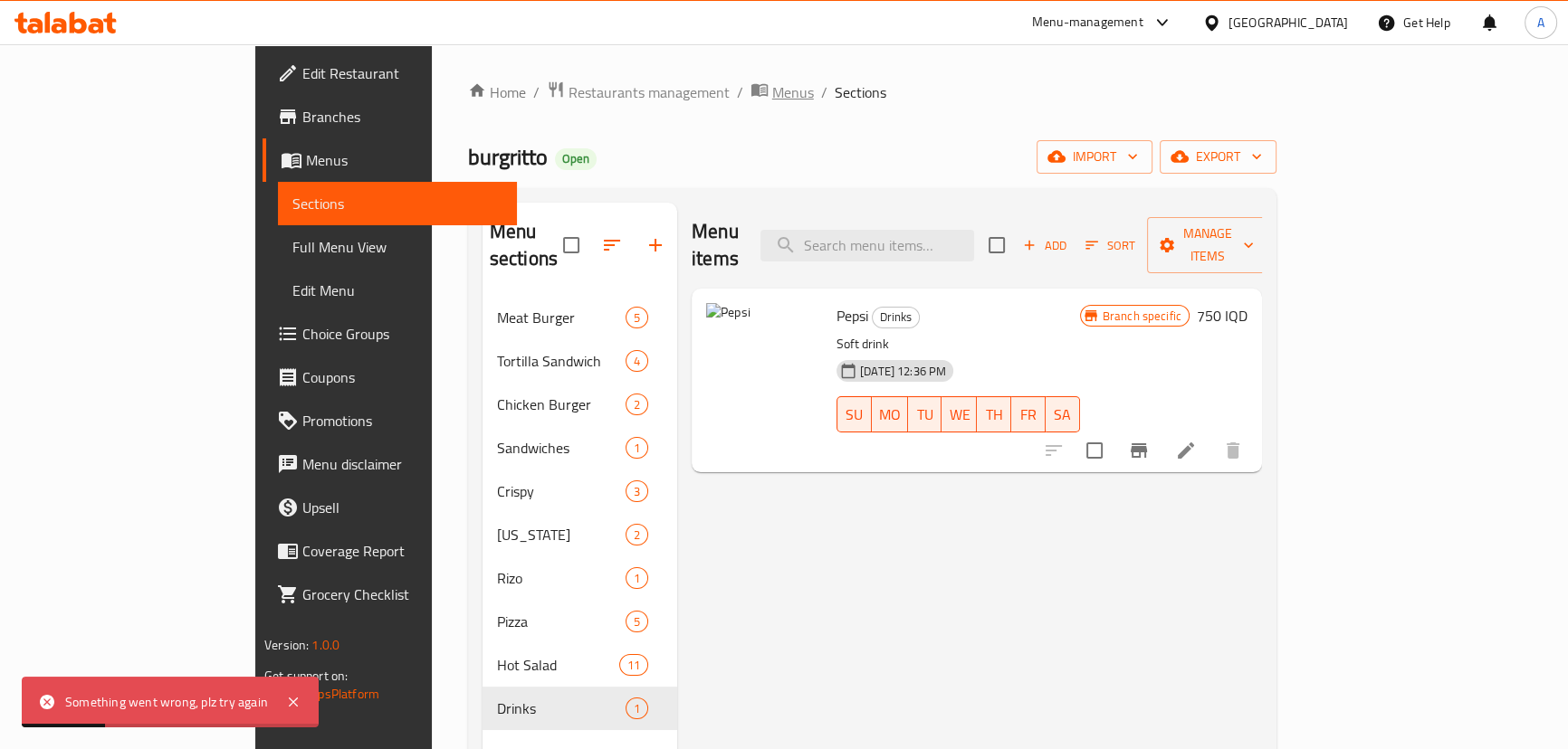
click at [772, 90] on span "Menus" at bounding box center [793, 93] width 42 height 22
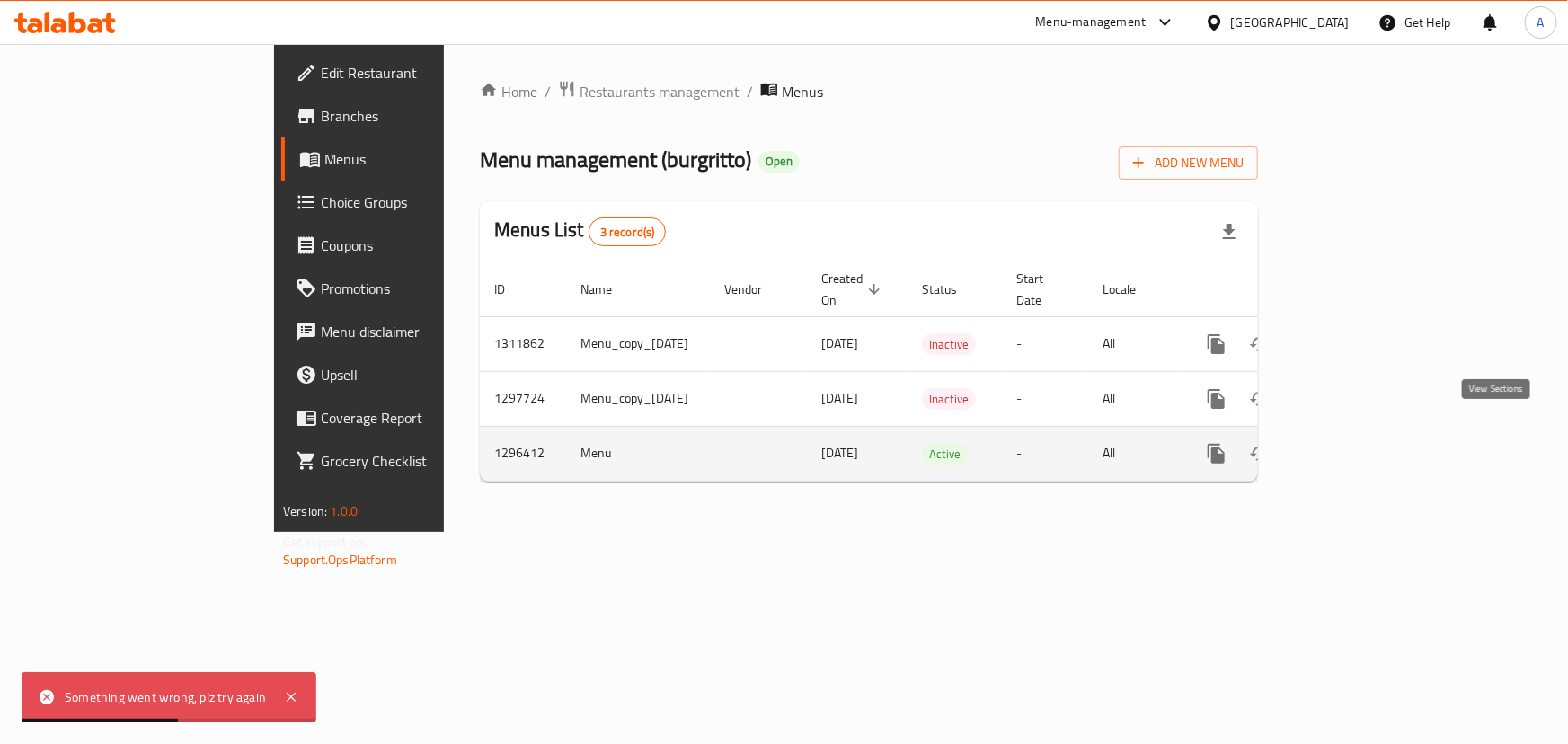
click at [1357, 443] on icon "enhanced table" at bounding box center [1346, 454] width 22 height 22
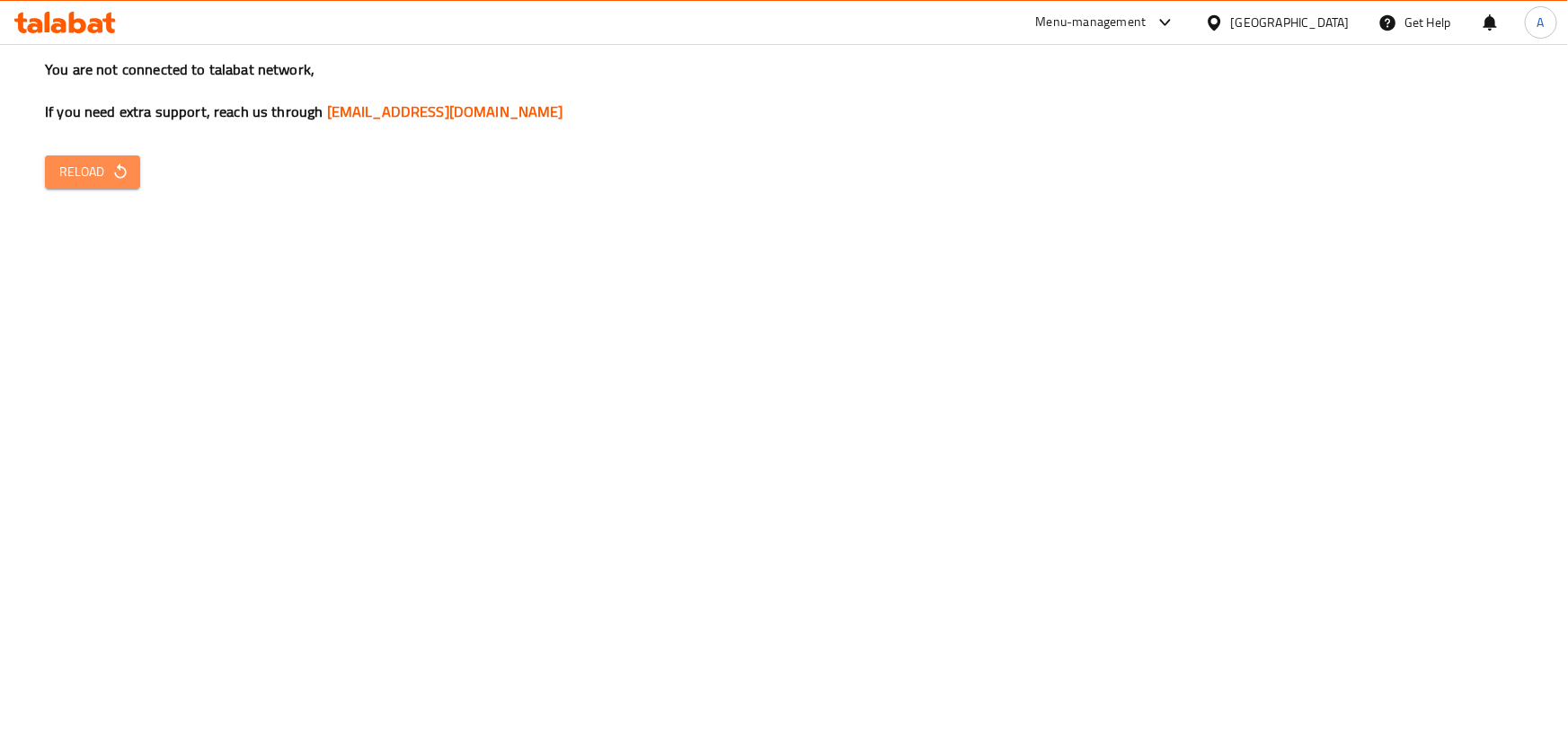
click at [124, 161] on span "Reload" at bounding box center [93, 171] width 67 height 23
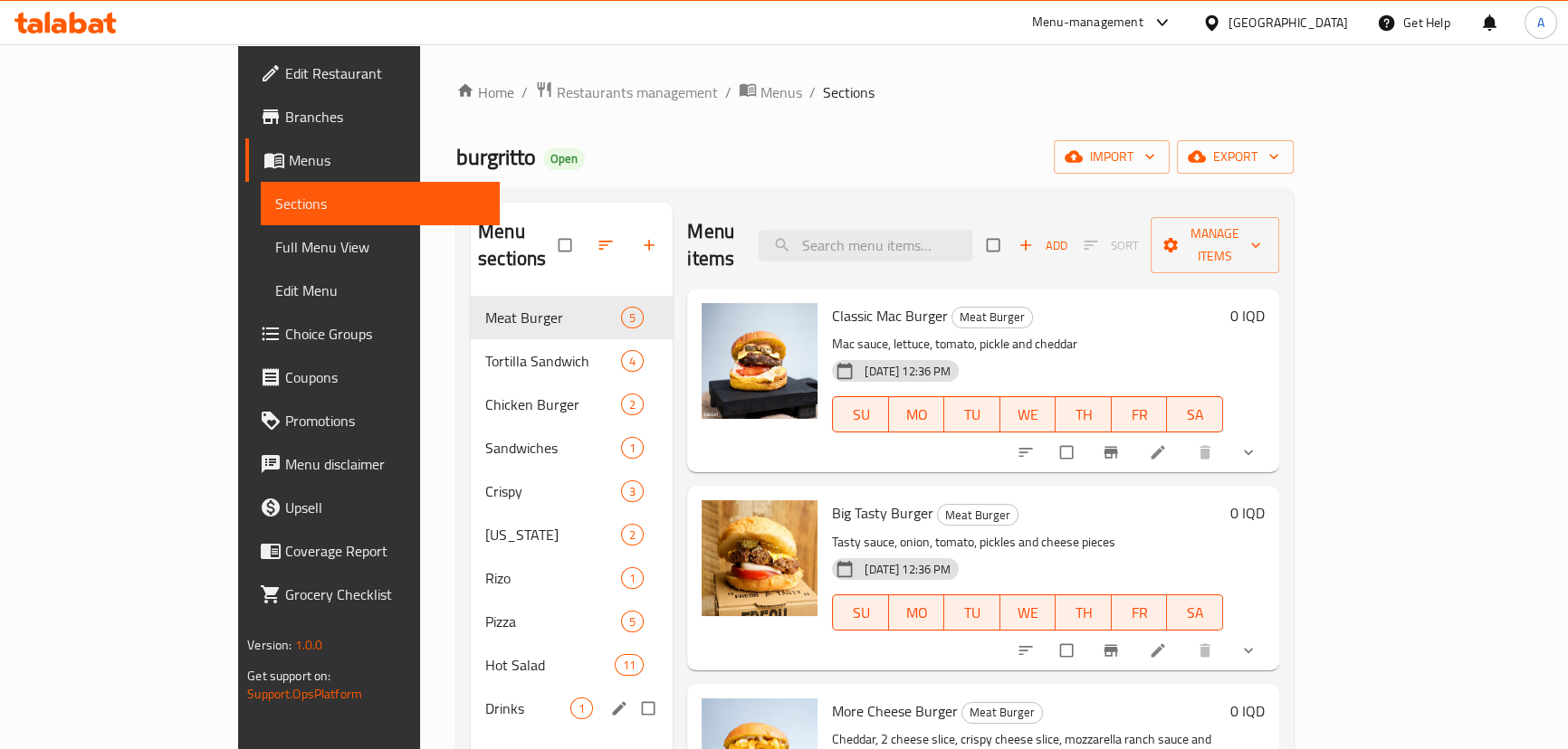
click at [485, 697] on span "Drinks" at bounding box center [528, 708] width 85 height 22
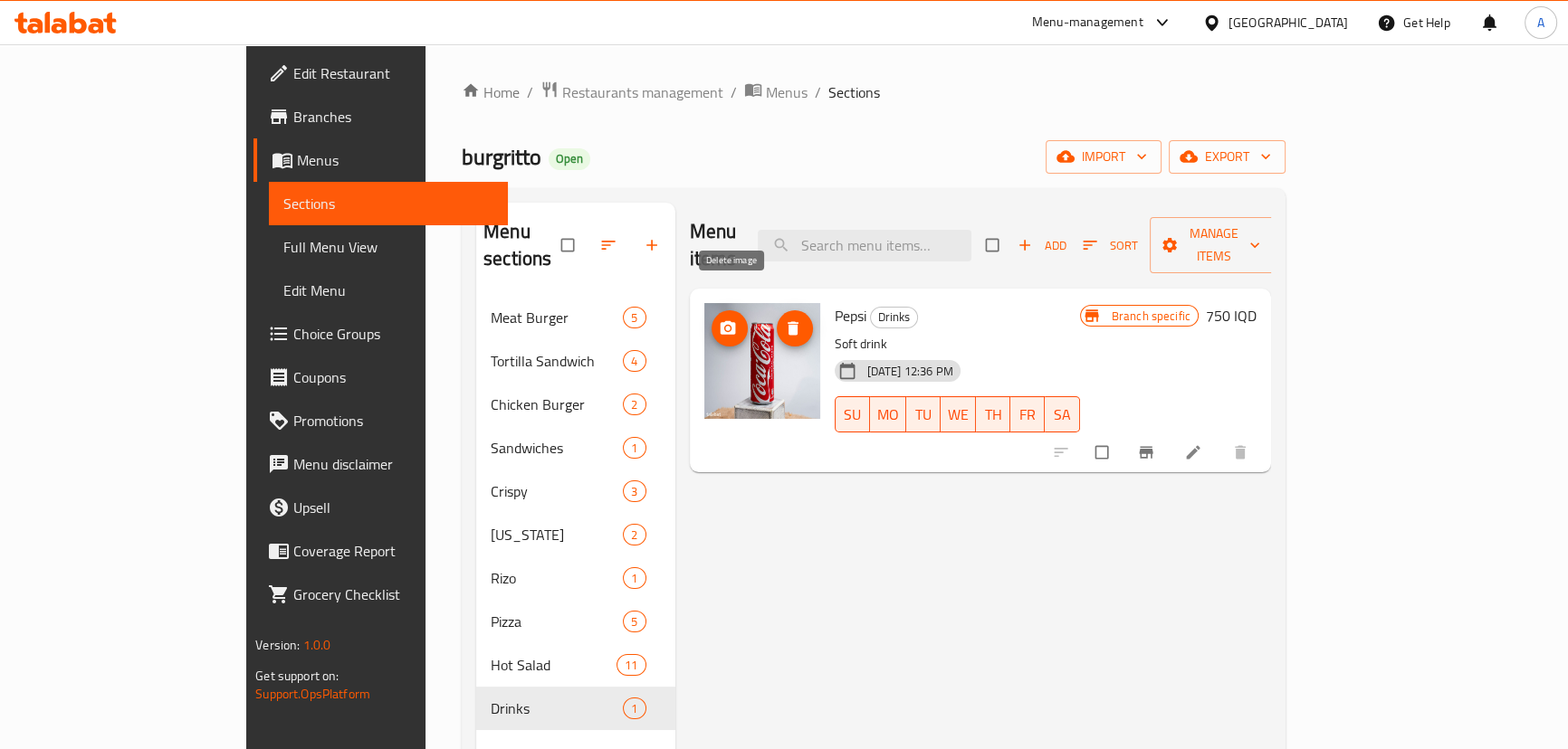
click at [777, 320] on span "delete image" at bounding box center [795, 329] width 36 height 18
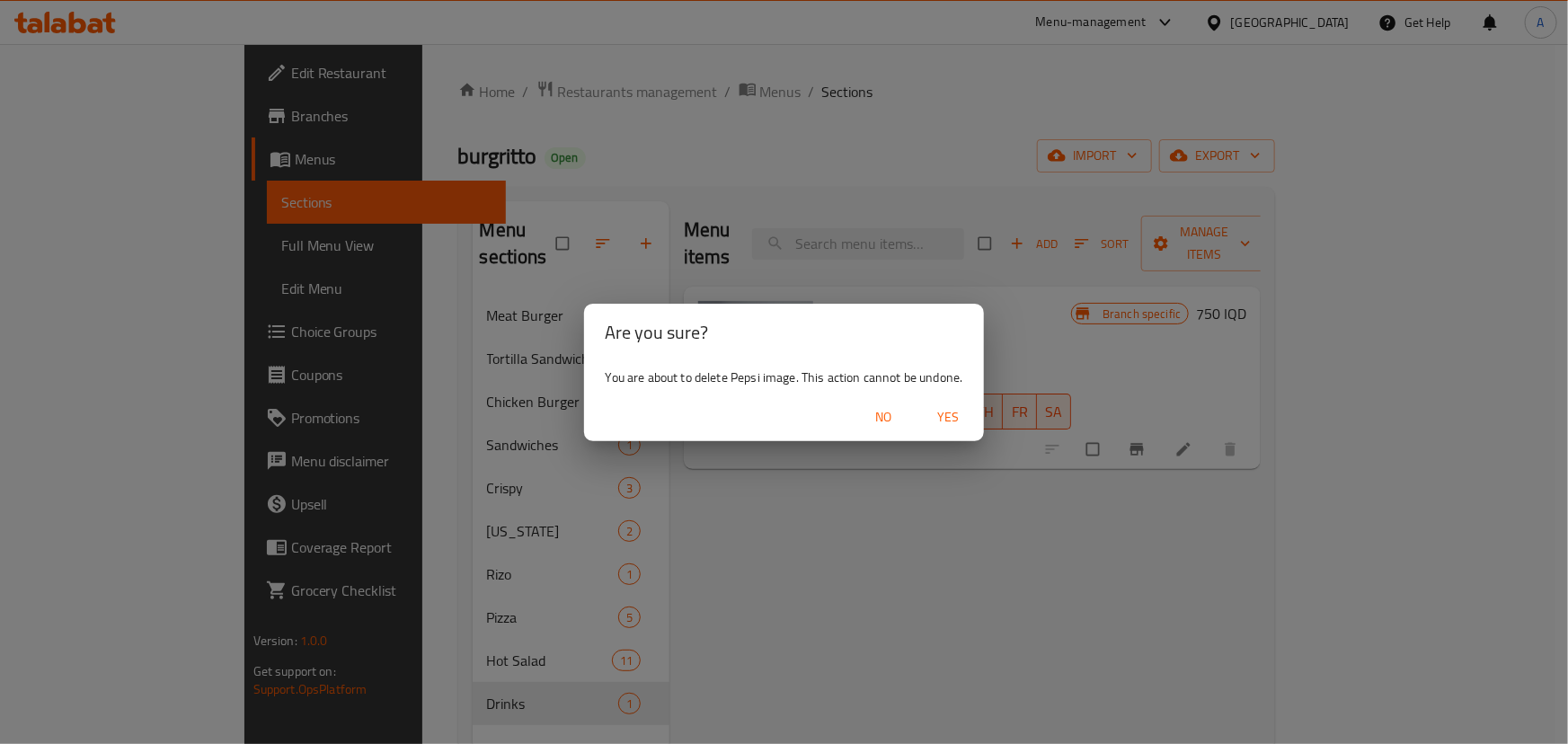
click at [934, 427] on span "Yes" at bounding box center [949, 418] width 43 height 23
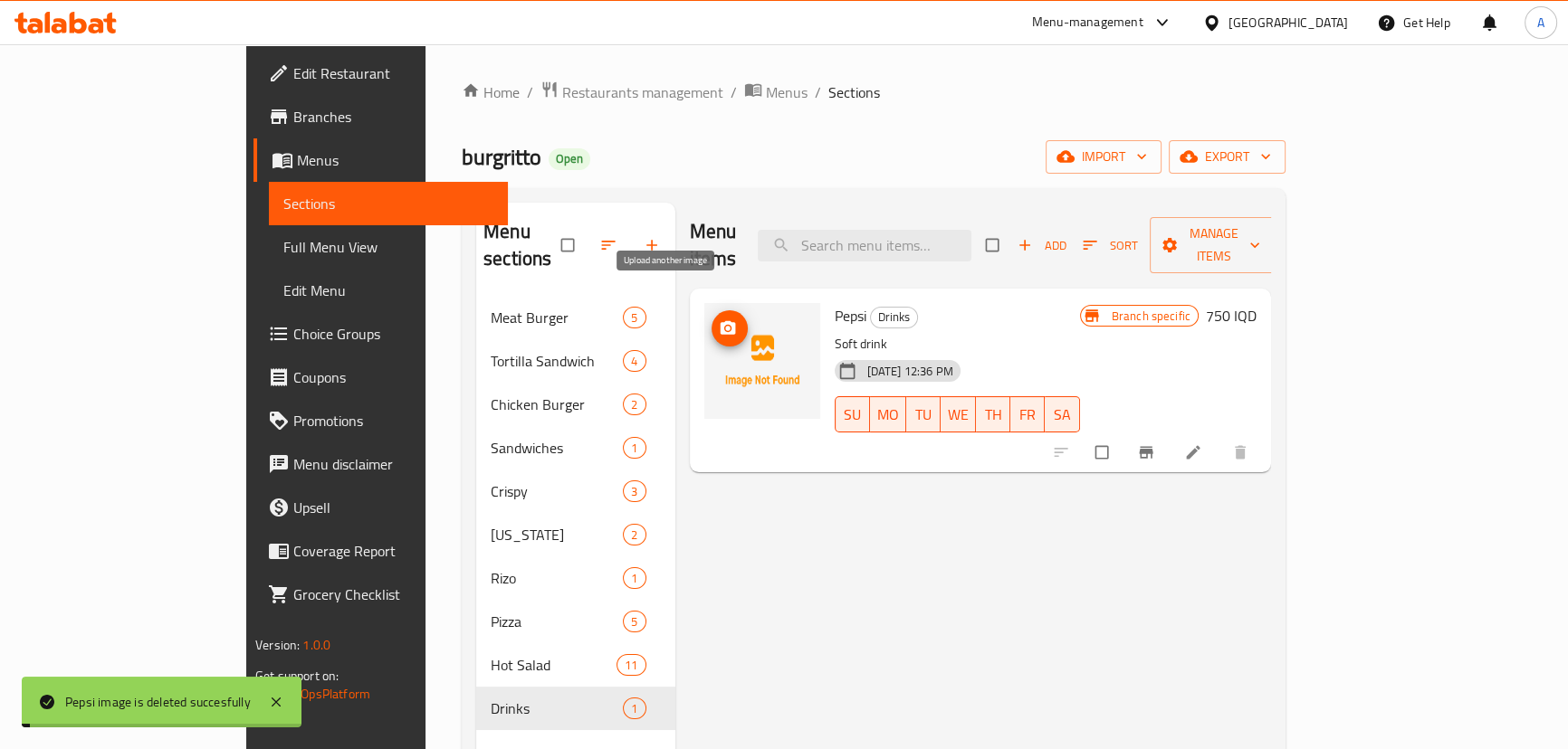
click at [719, 321] on icon "upload picture" at bounding box center [727, 328] width 15 height 14
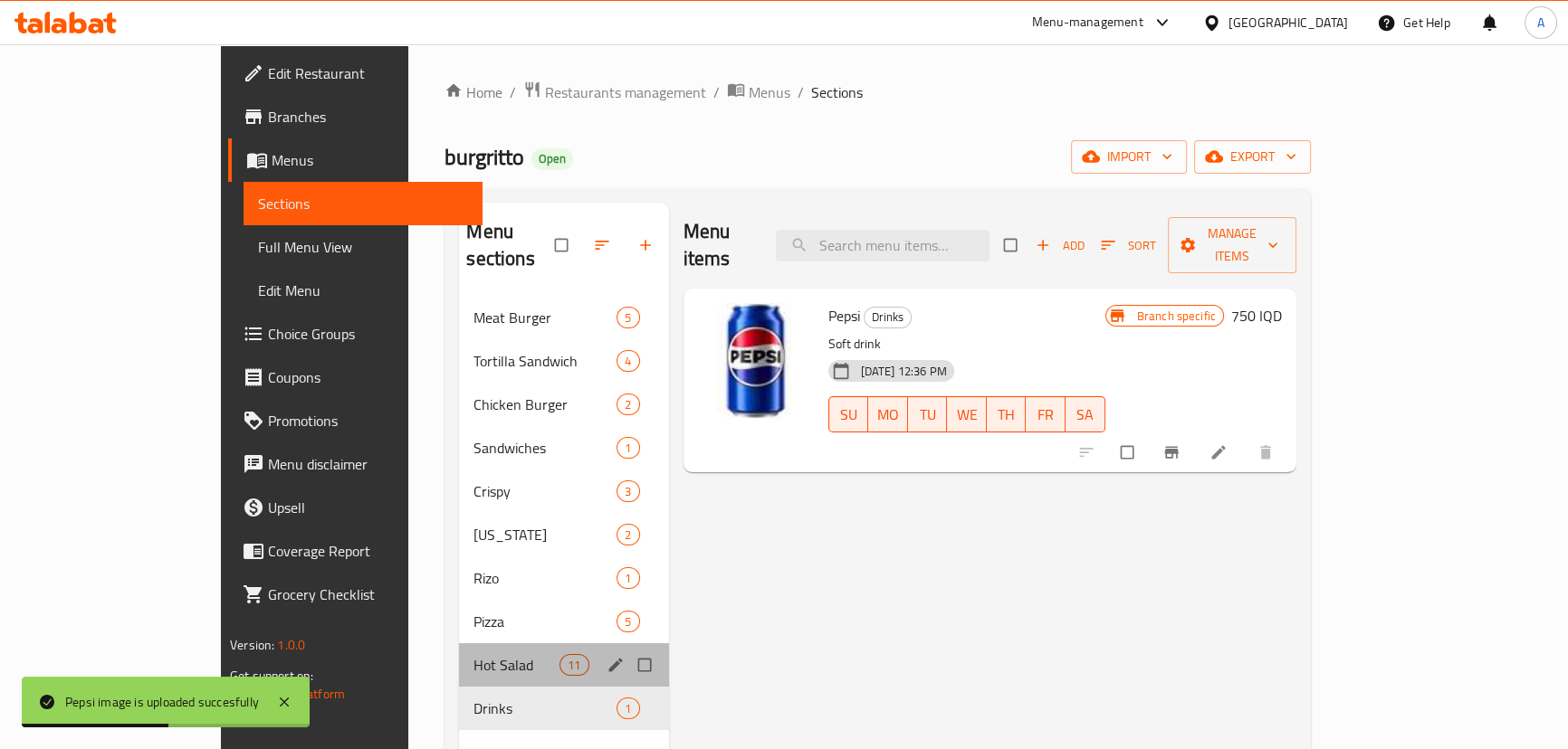
click at [459, 644] on div "Hot Salad 11" at bounding box center [563, 665] width 209 height 44
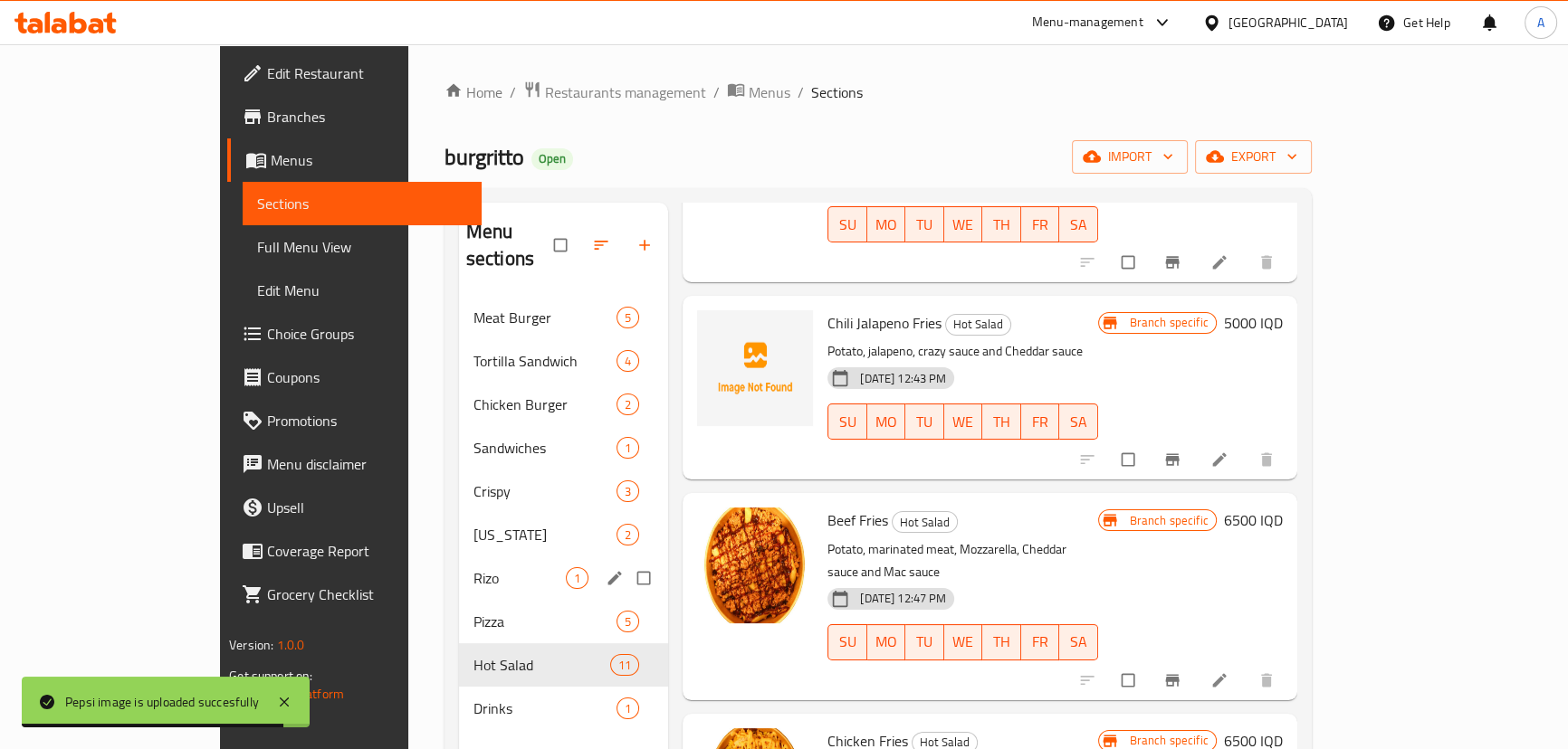
scroll to position [253, 0]
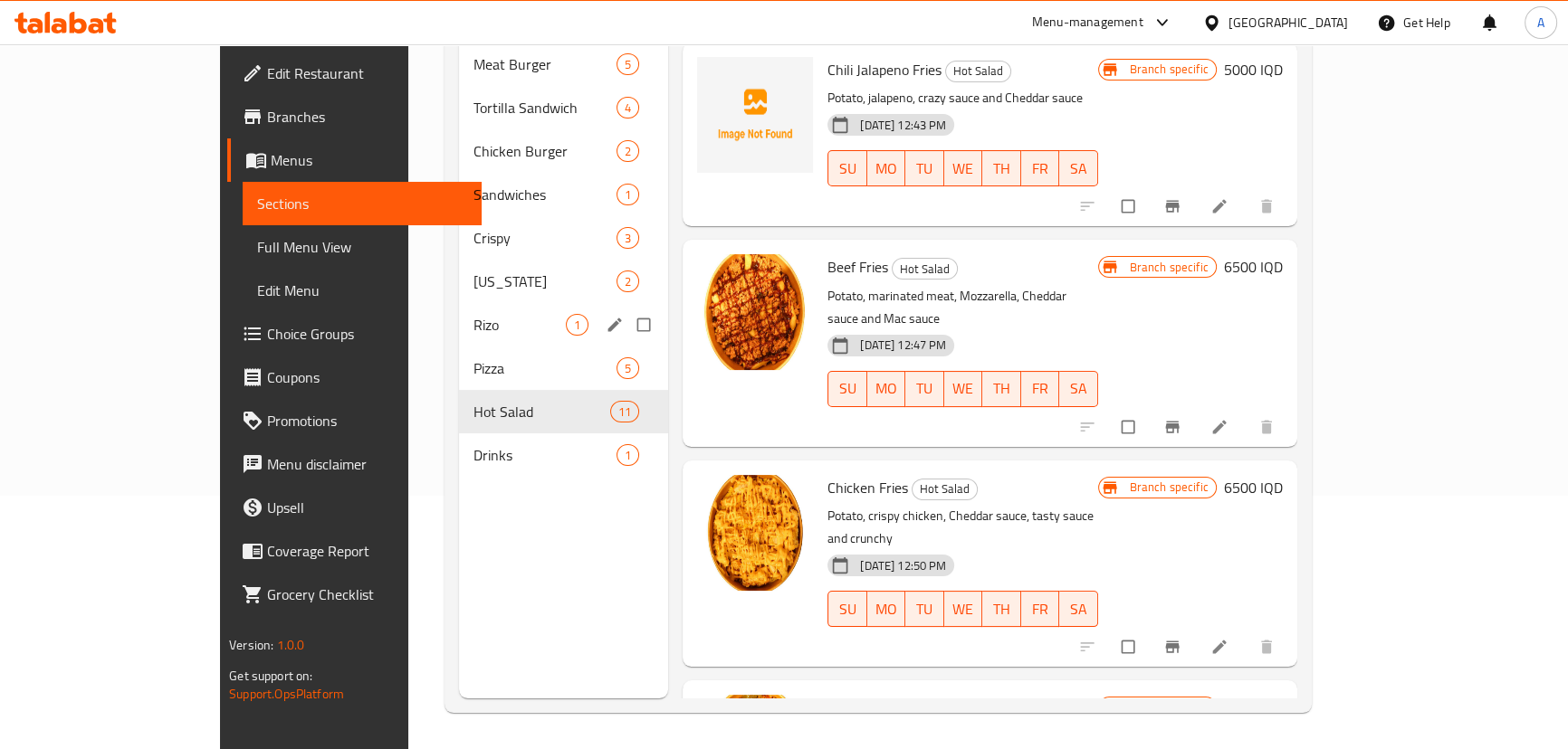
click at [459, 303] on div "Rizo 1" at bounding box center [563, 325] width 210 height 44
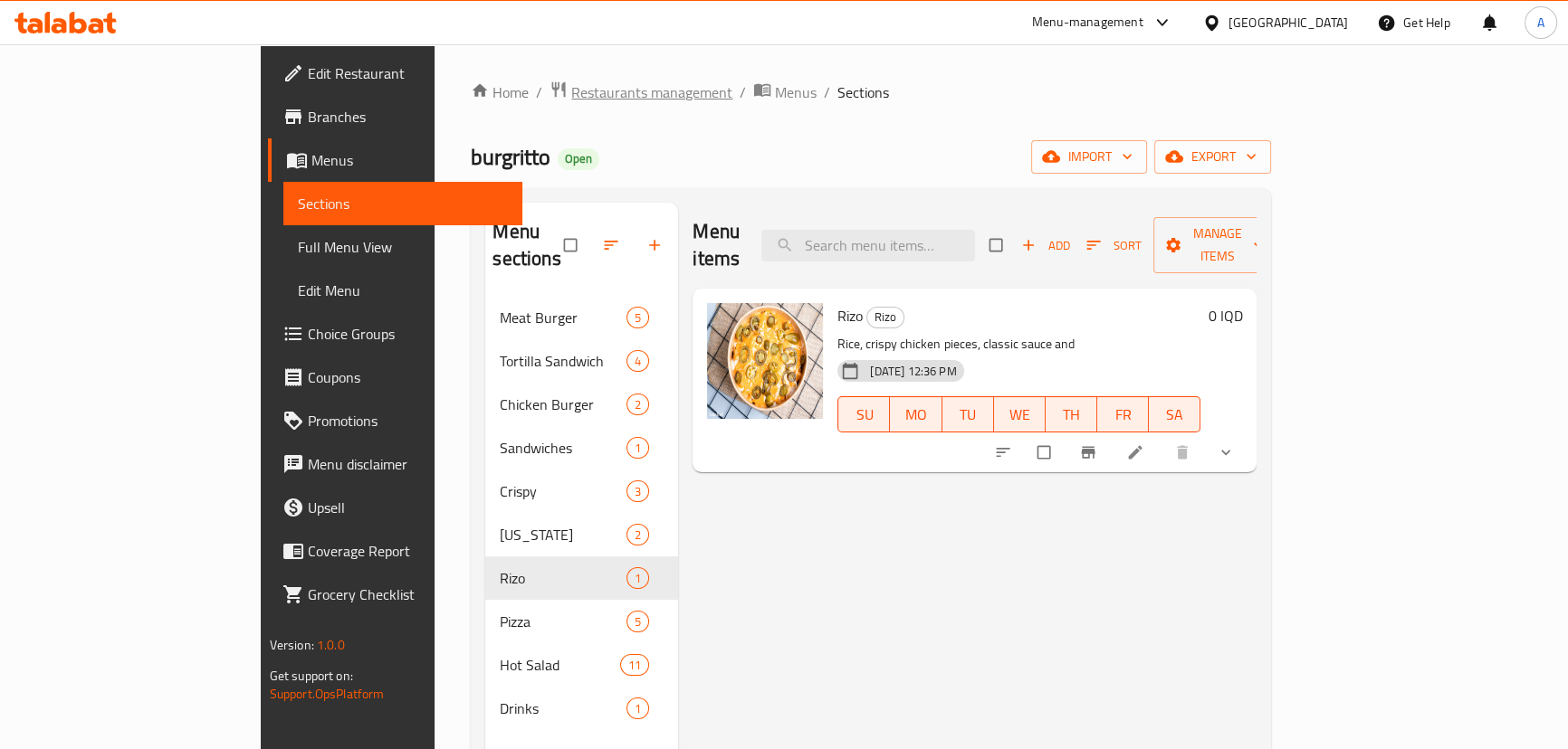
click at [571, 91] on span "Restaurants management" at bounding box center [651, 93] width 161 height 22
